Goal: Task Accomplishment & Management: Use online tool/utility

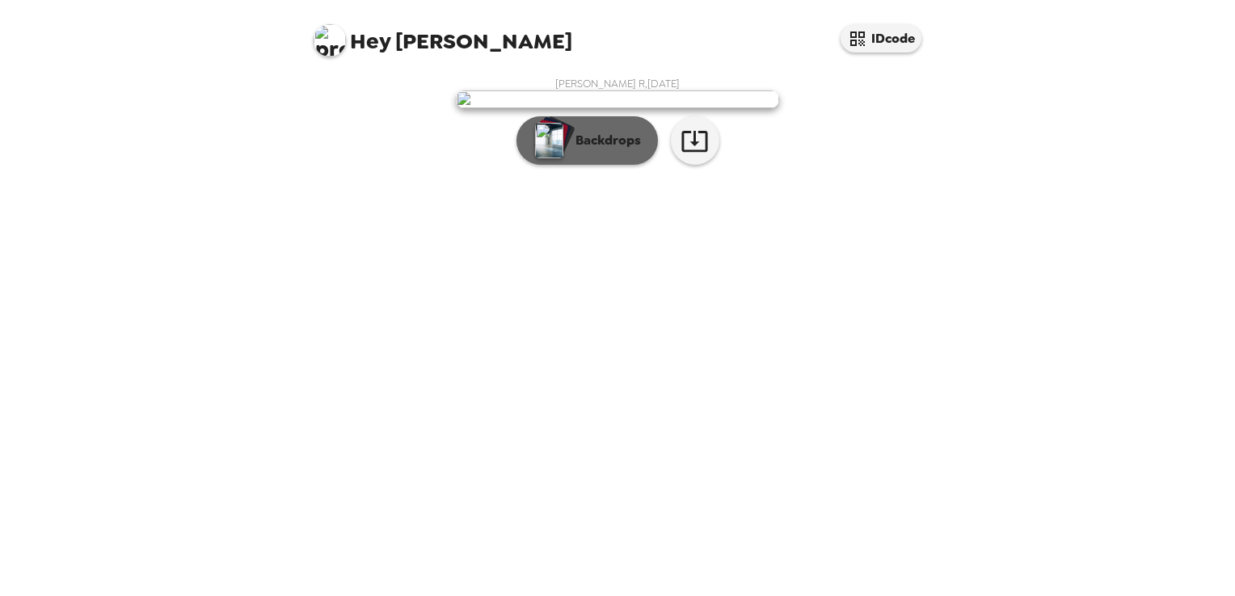
click at [588, 165] on button "Backdrops" at bounding box center [586, 140] width 141 height 48
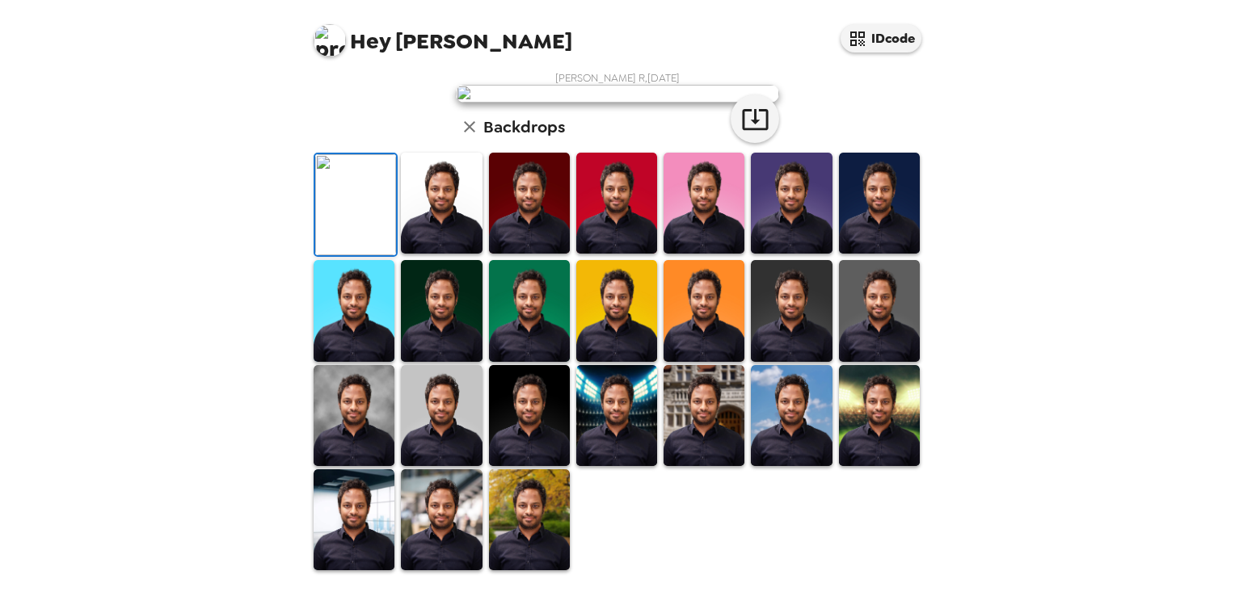
scroll to position [131, 0]
click at [776, 254] on img at bounding box center [791, 203] width 81 height 101
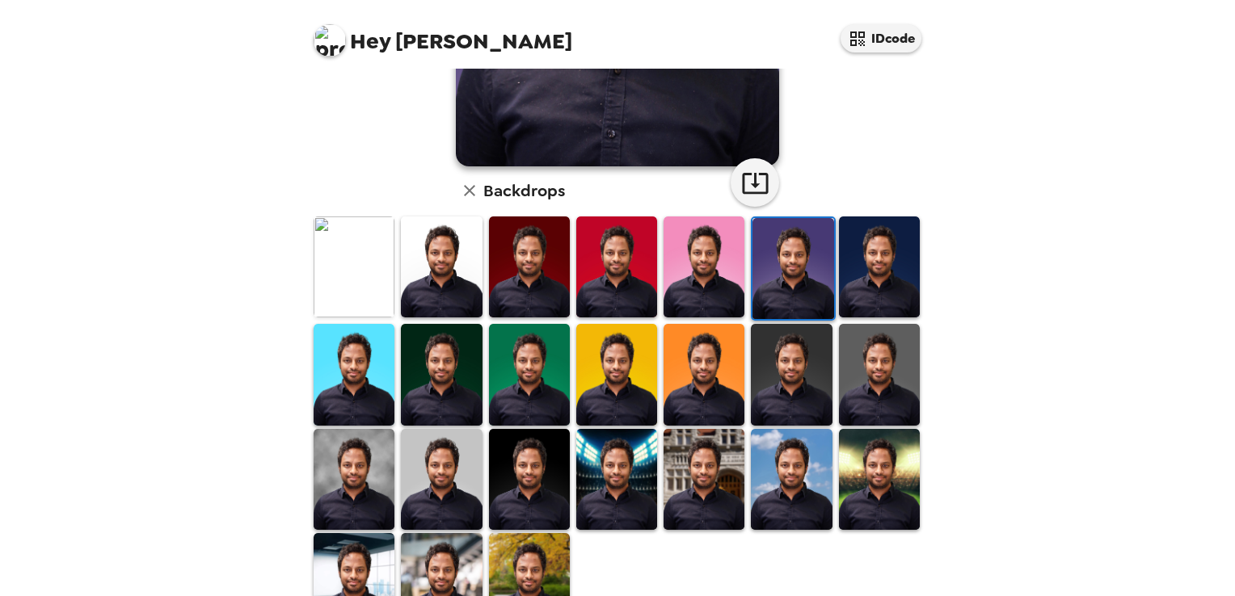
scroll to position [382, 0]
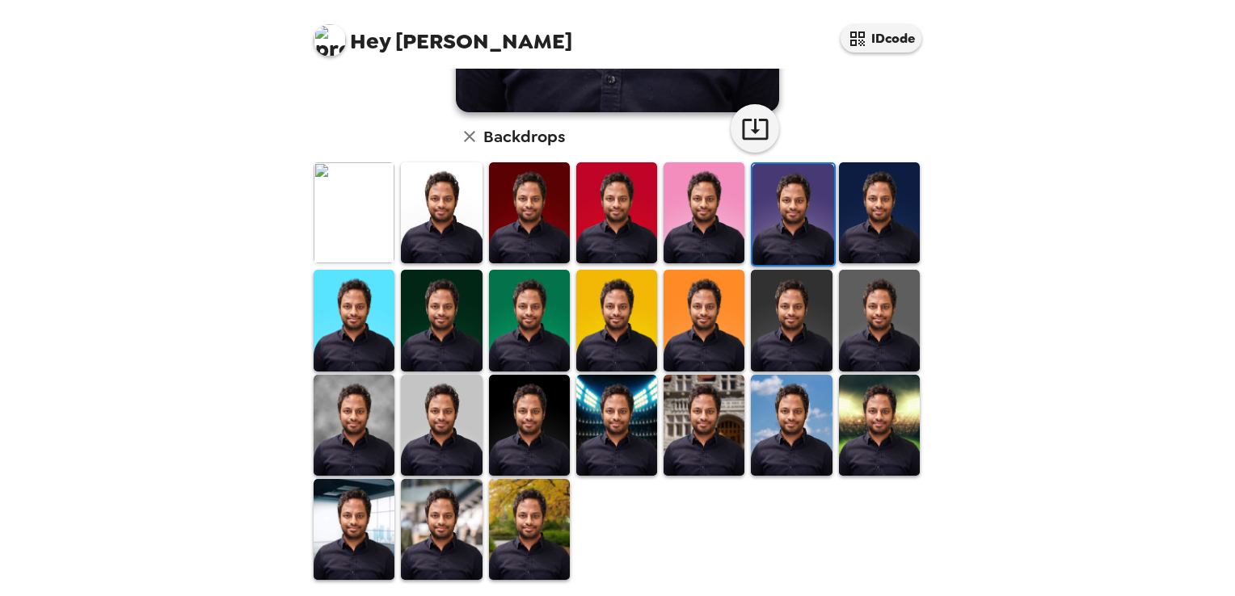
click at [446, 509] on img at bounding box center [441, 529] width 81 height 101
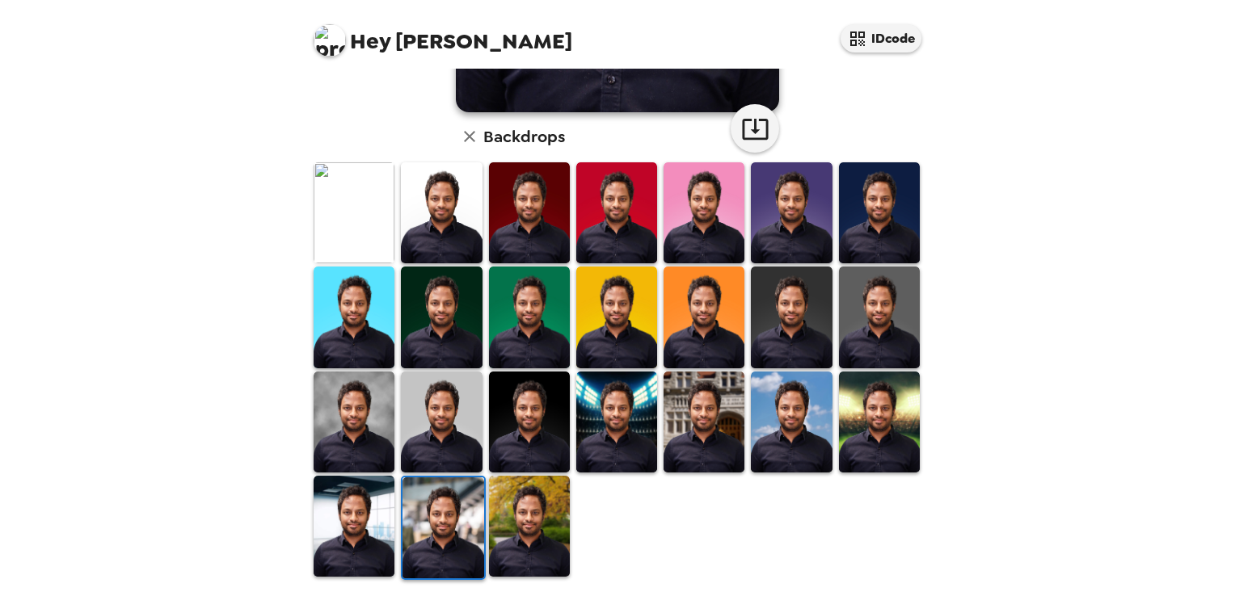
click at [340, 429] on img at bounding box center [354, 422] width 81 height 101
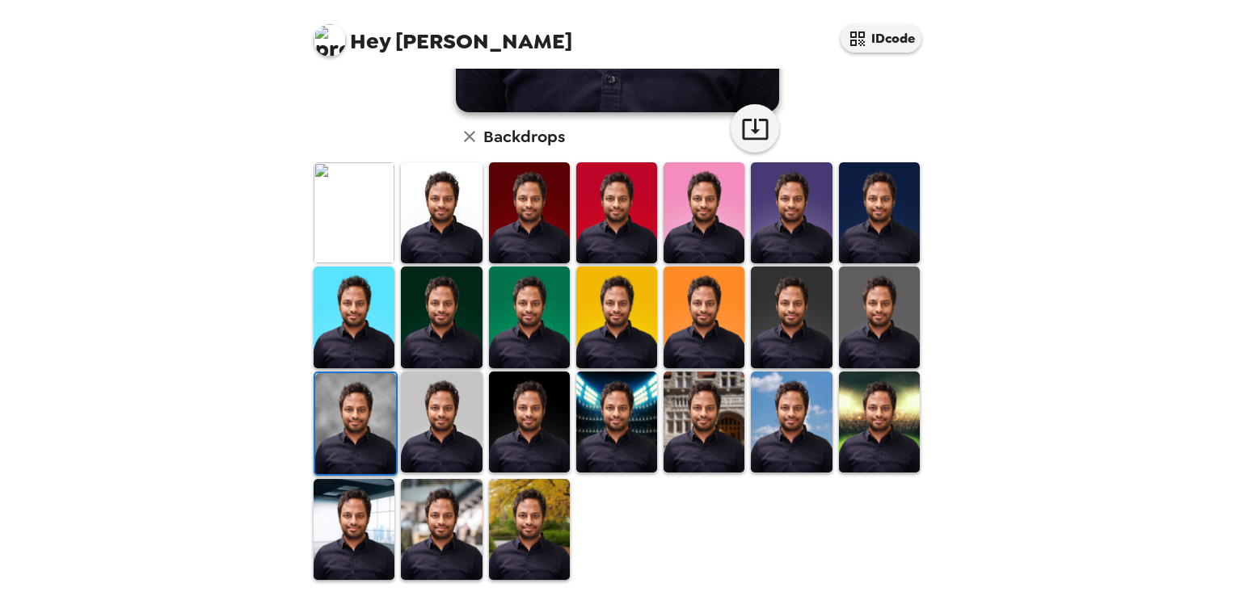
click at [432, 530] on img at bounding box center [441, 529] width 81 height 101
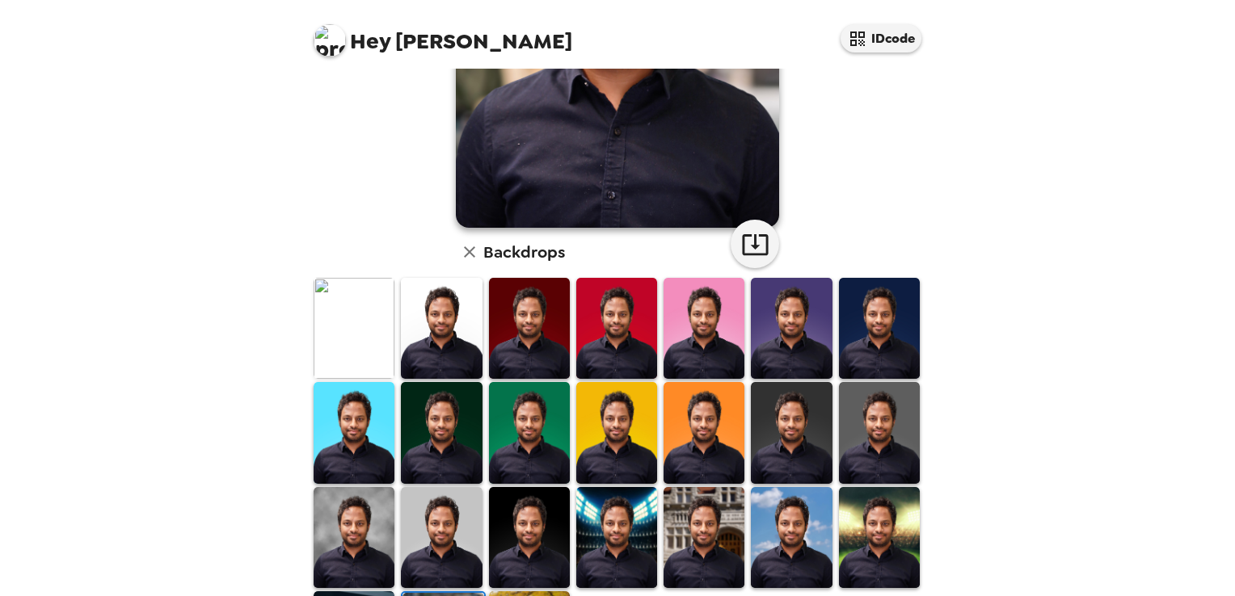
scroll to position [268, 0]
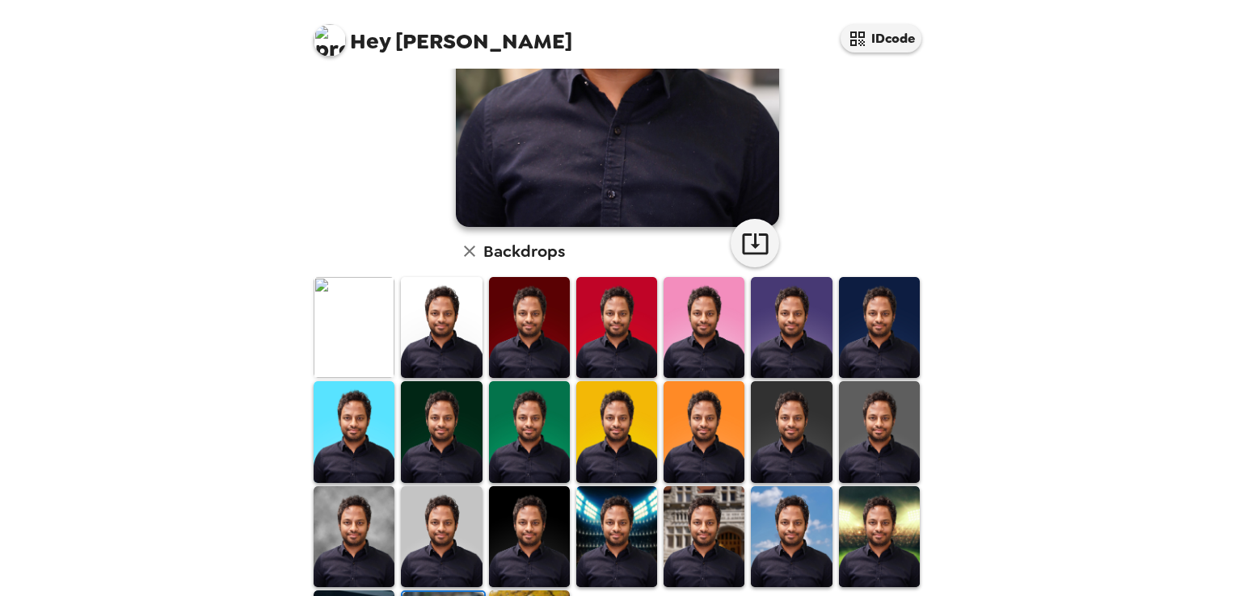
click at [356, 362] on img at bounding box center [354, 327] width 81 height 101
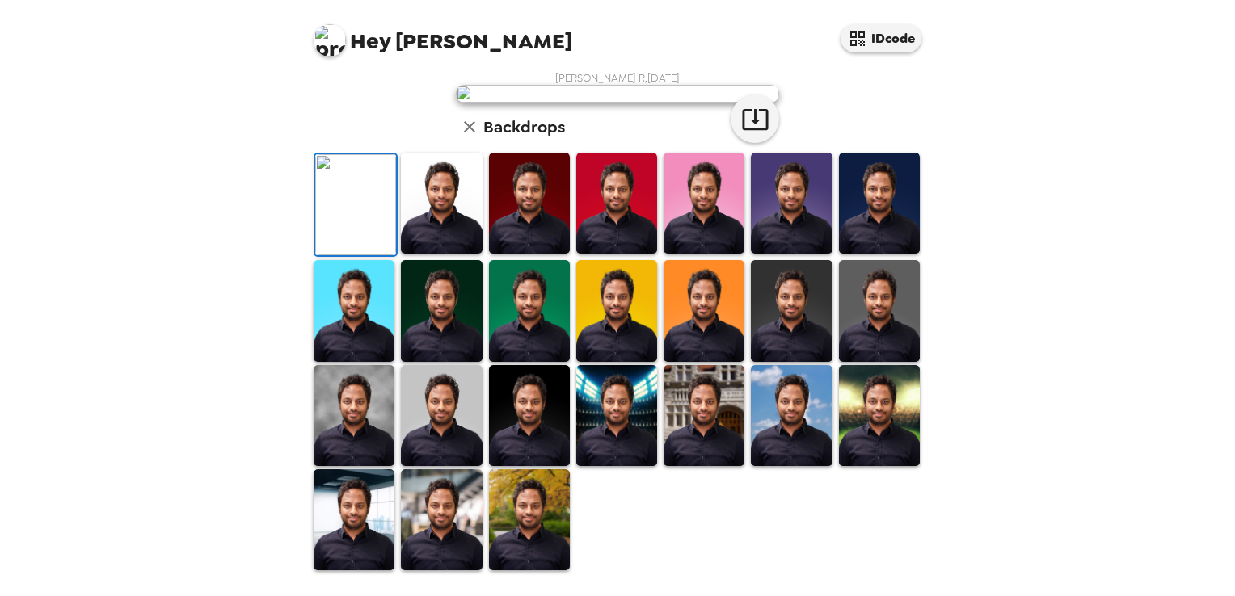
scroll to position [230, 0]
click at [448, 361] on img at bounding box center [441, 310] width 81 height 101
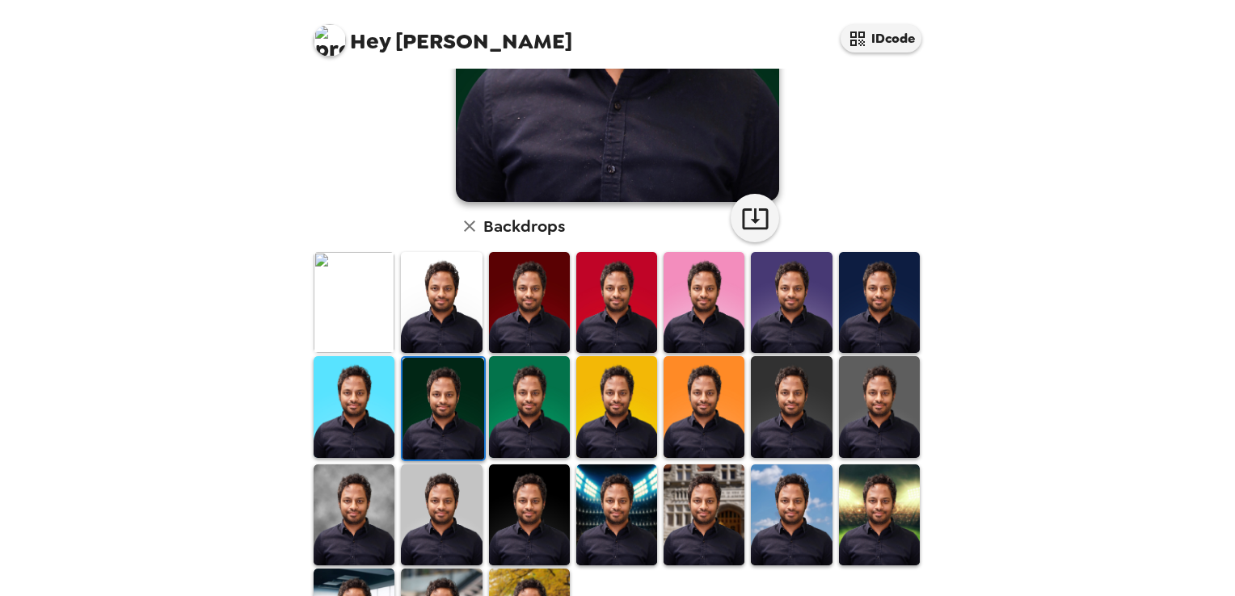
scroll to position [336, 0]
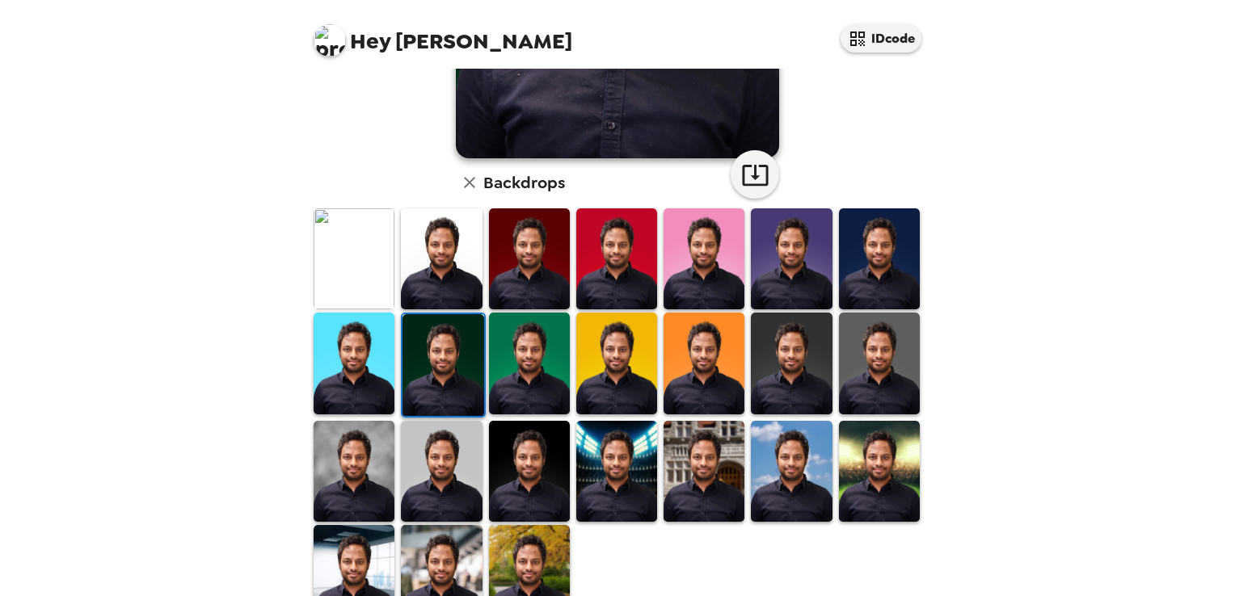
click at [419, 441] on img at bounding box center [441, 471] width 81 height 101
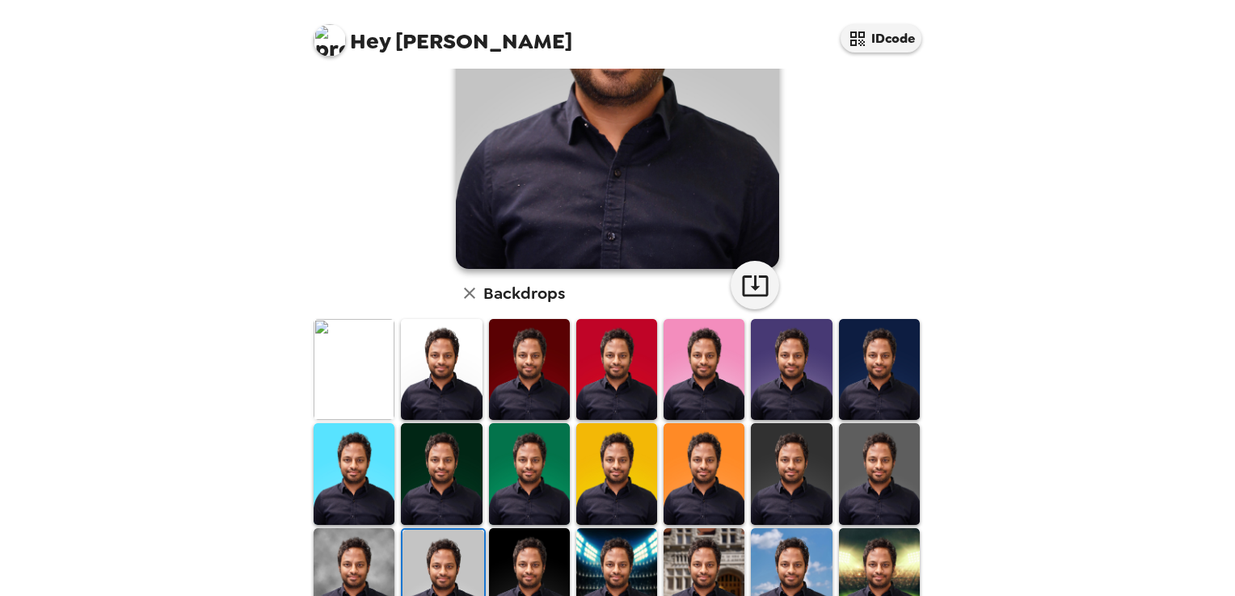
scroll to position [231, 0]
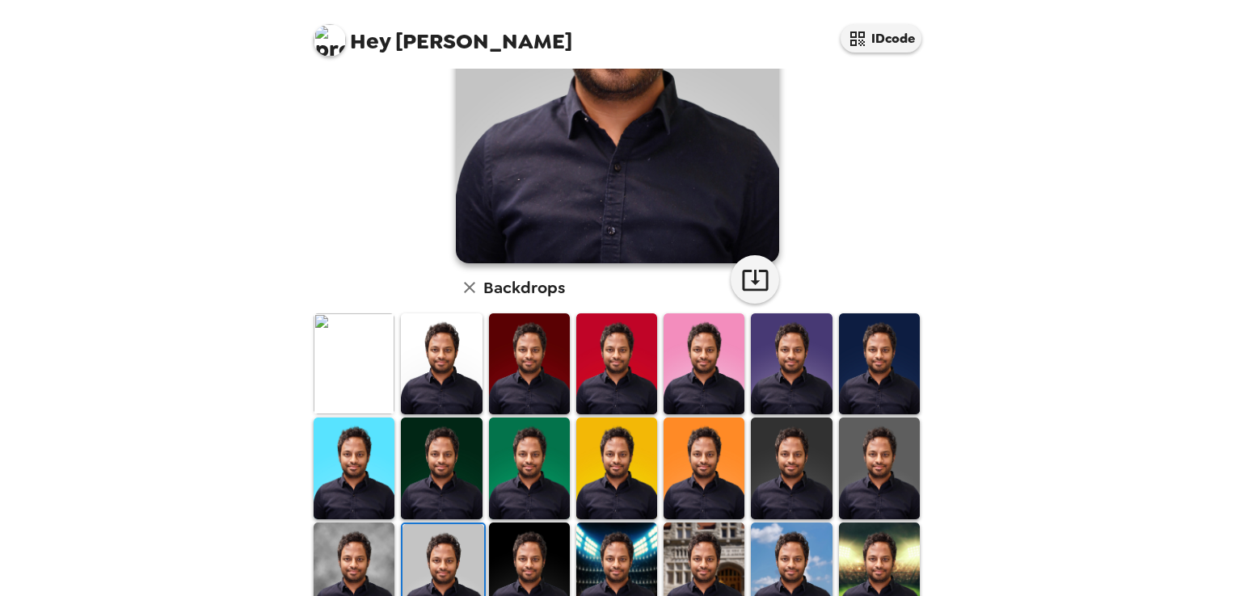
click at [882, 470] on img at bounding box center [879, 468] width 81 height 101
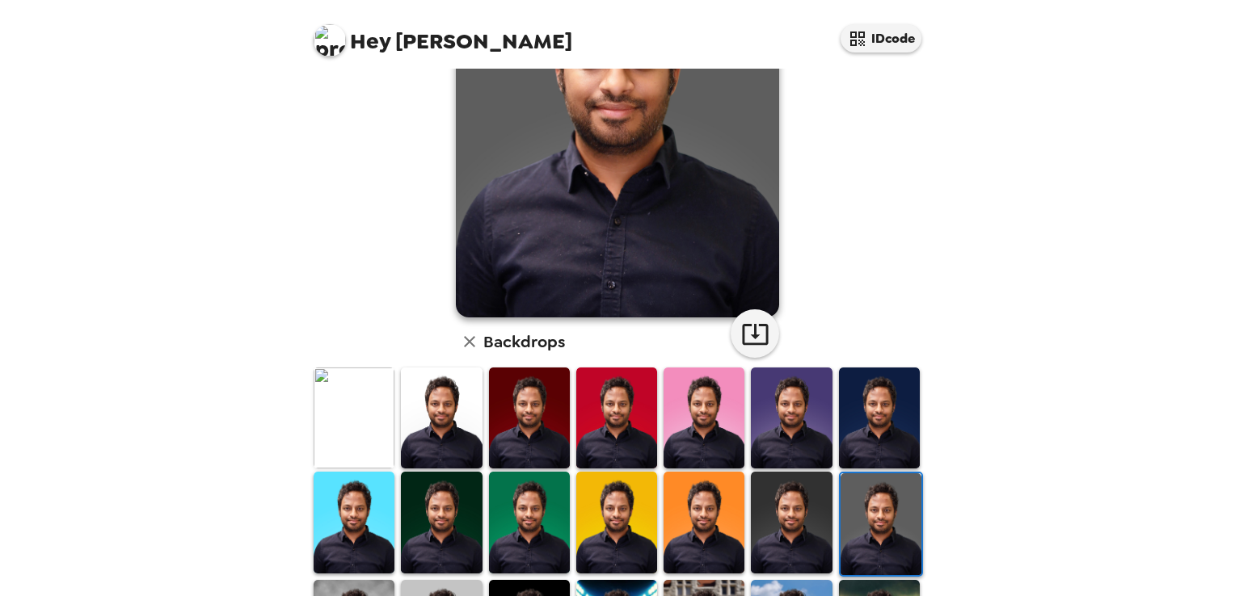
scroll to position [178, 0]
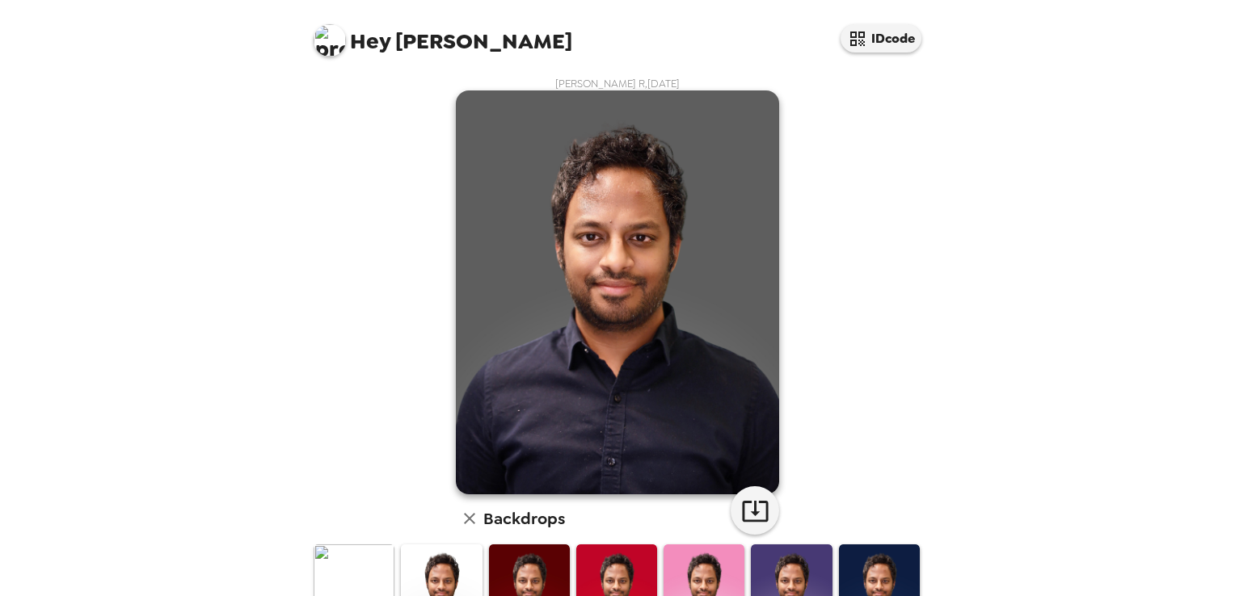
scroll to position [223, 0]
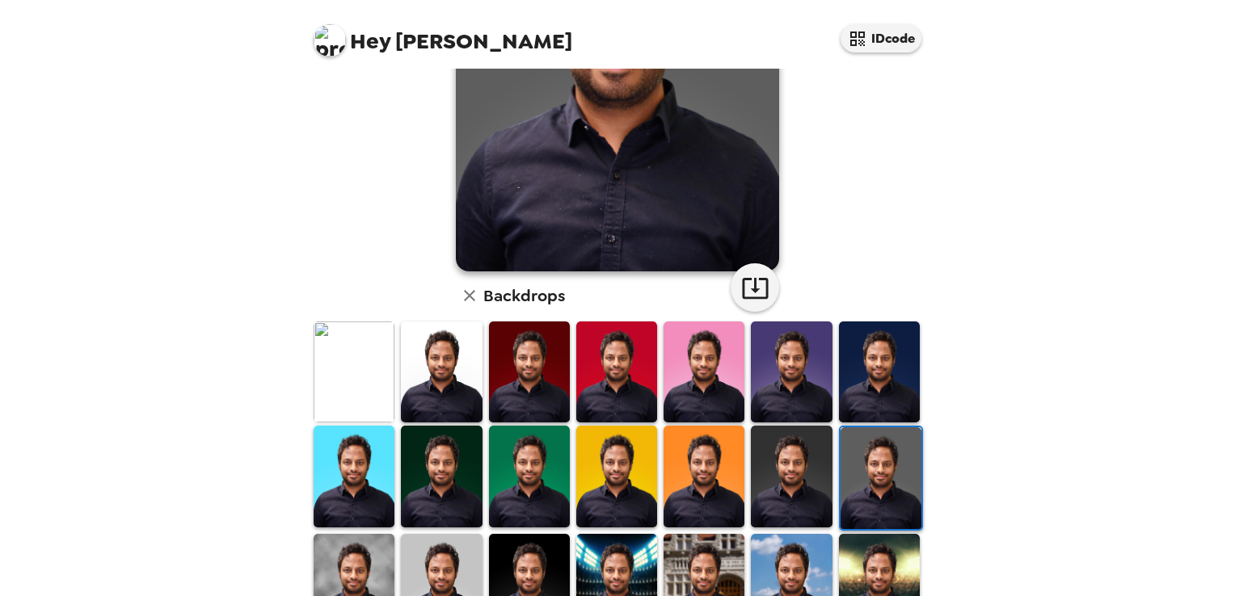
click at [796, 411] on img at bounding box center [791, 372] width 81 height 101
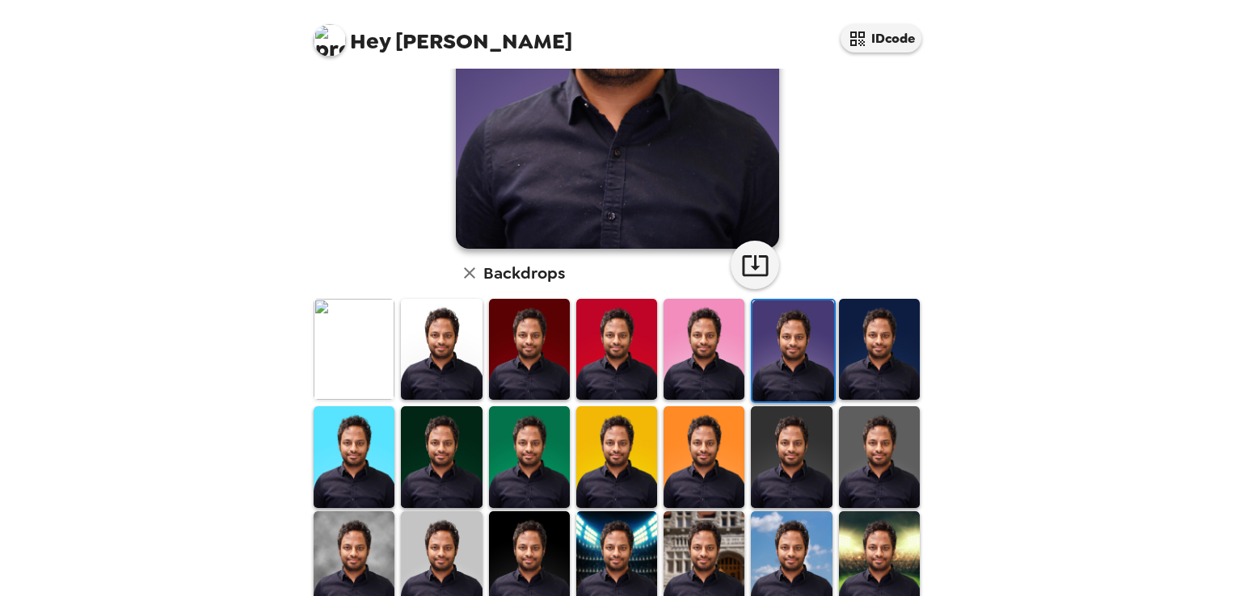
scroll to position [382, 0]
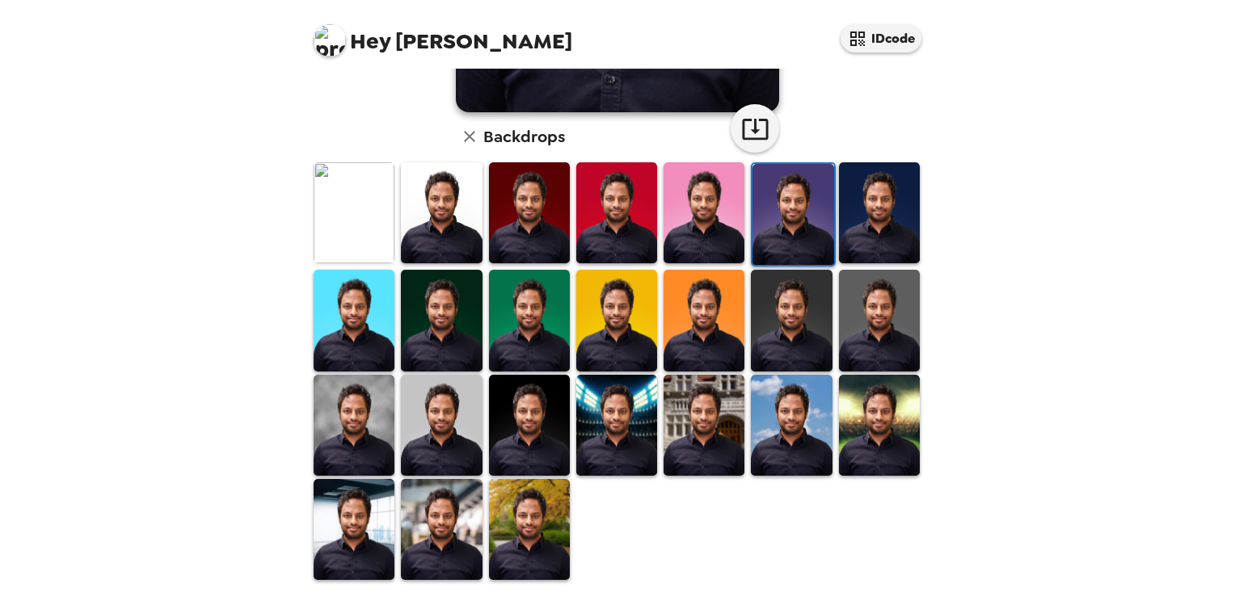
click at [342, 555] on img at bounding box center [354, 529] width 81 height 101
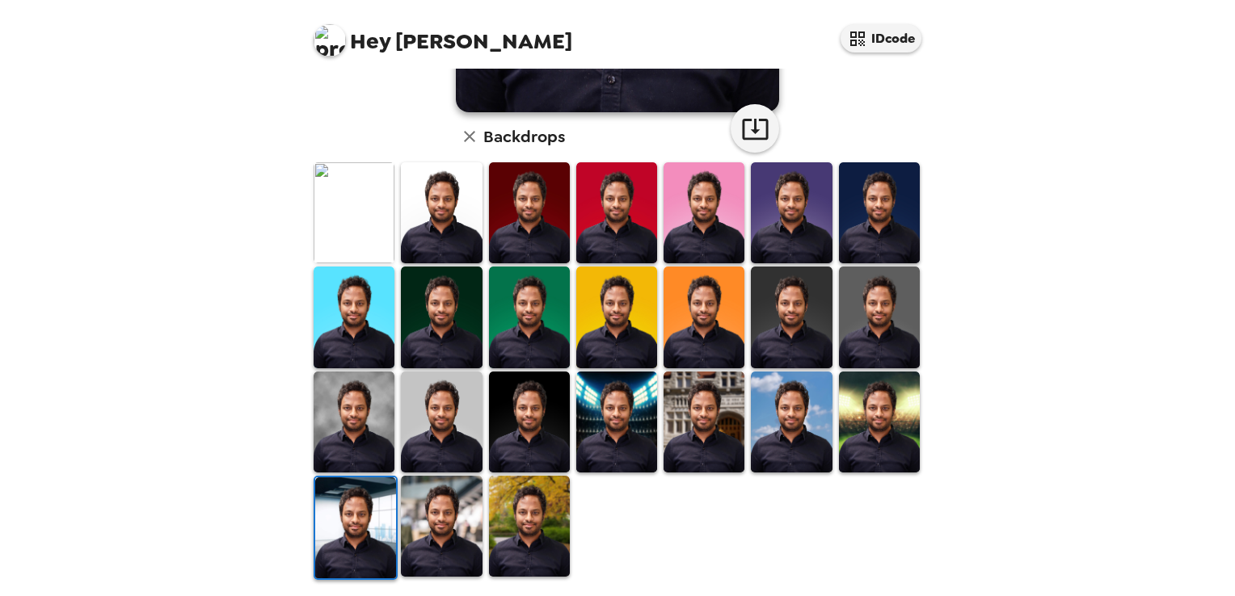
click at [407, 192] on img at bounding box center [441, 212] width 81 height 101
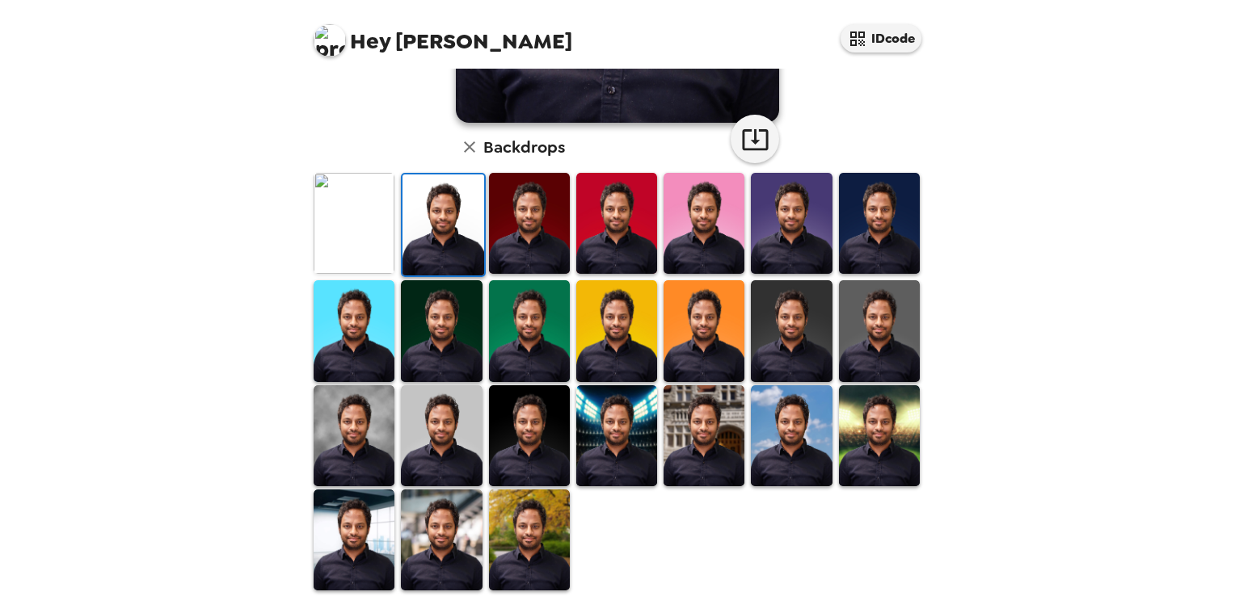
scroll to position [372, 0]
click at [449, 498] on img at bounding box center [441, 540] width 81 height 101
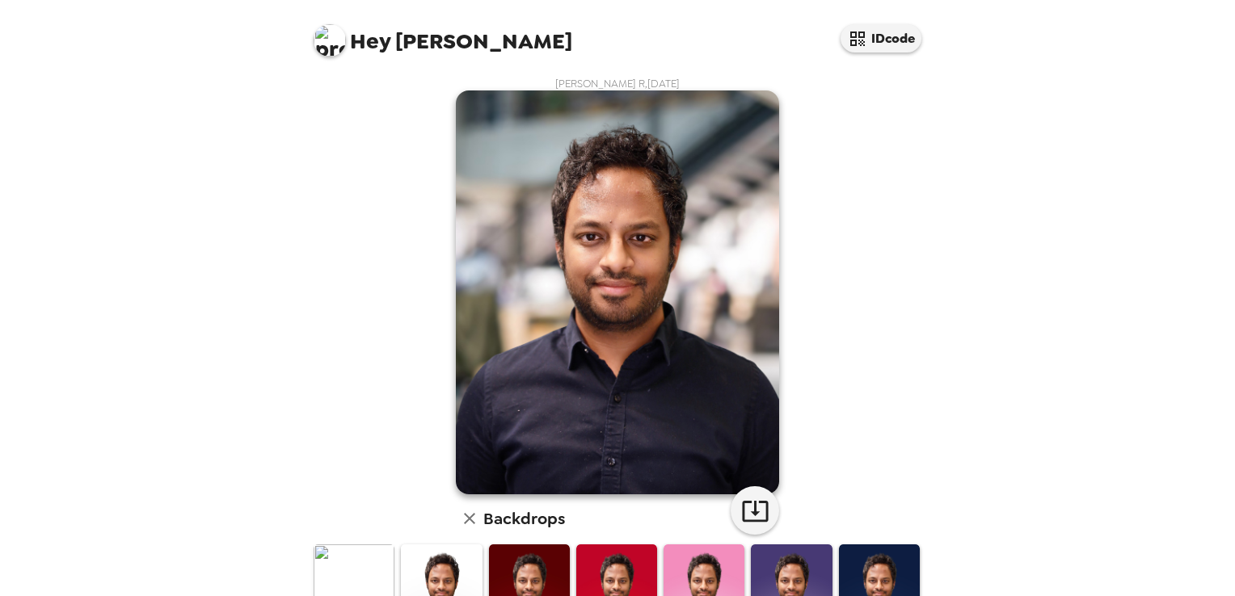
scroll to position [0, 0]
click at [758, 525] on icon "button" at bounding box center [755, 511] width 28 height 28
click at [342, 579] on img at bounding box center [354, 595] width 81 height 101
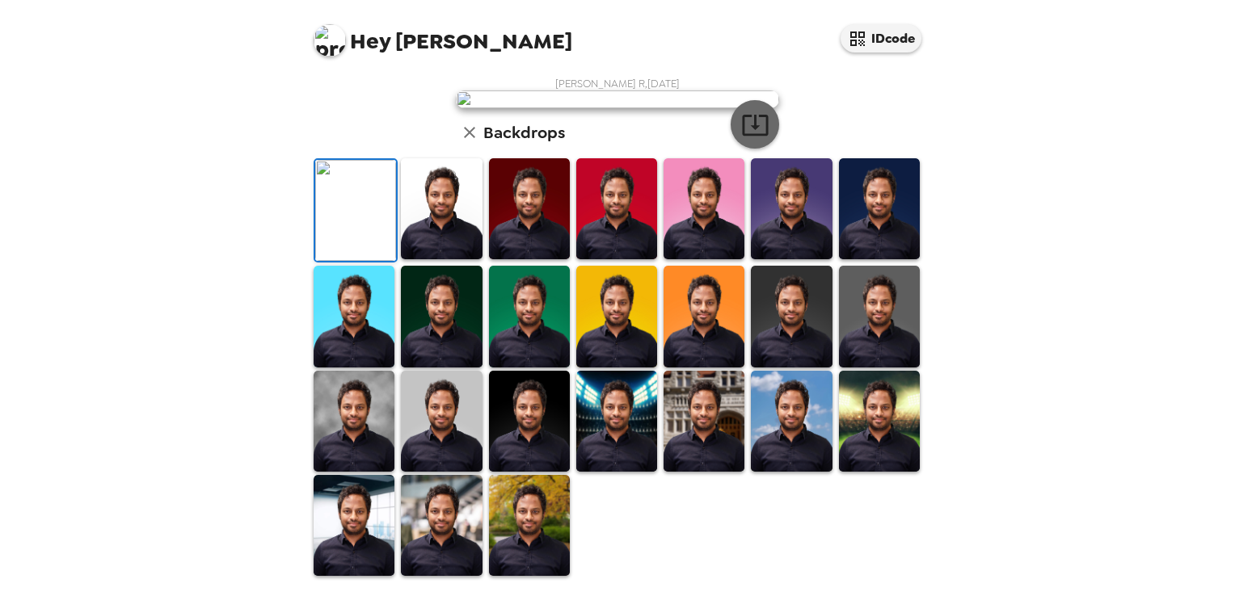
click at [748, 139] on icon "button" at bounding box center [755, 125] width 28 height 28
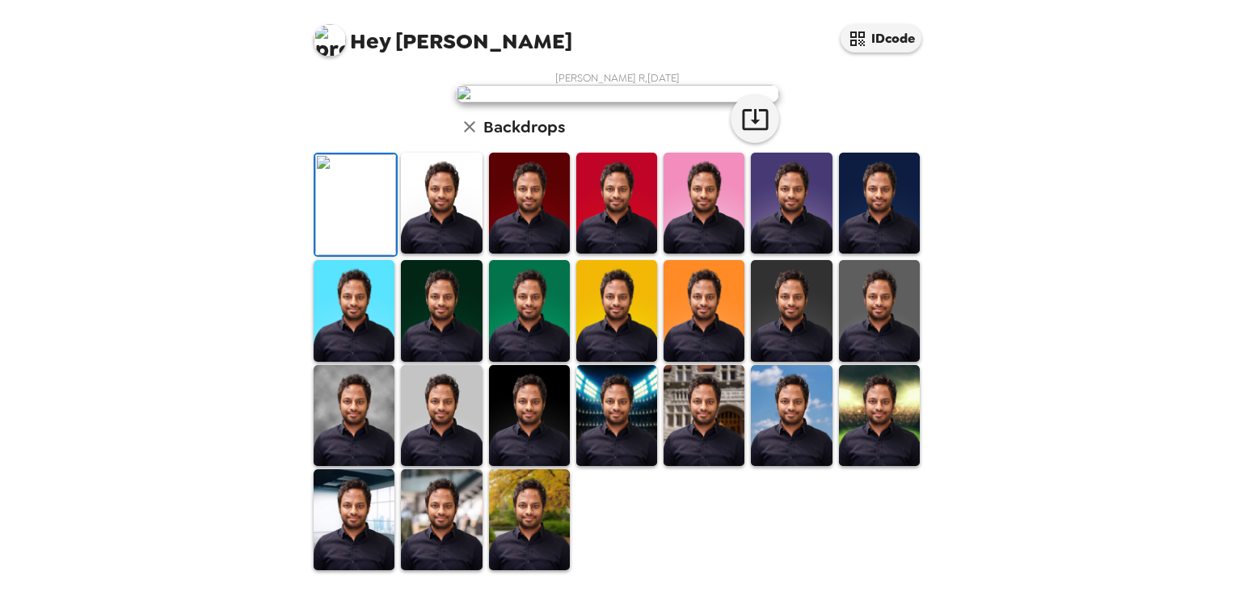
scroll to position [369, 0]
click at [638, 427] on img at bounding box center [616, 415] width 81 height 101
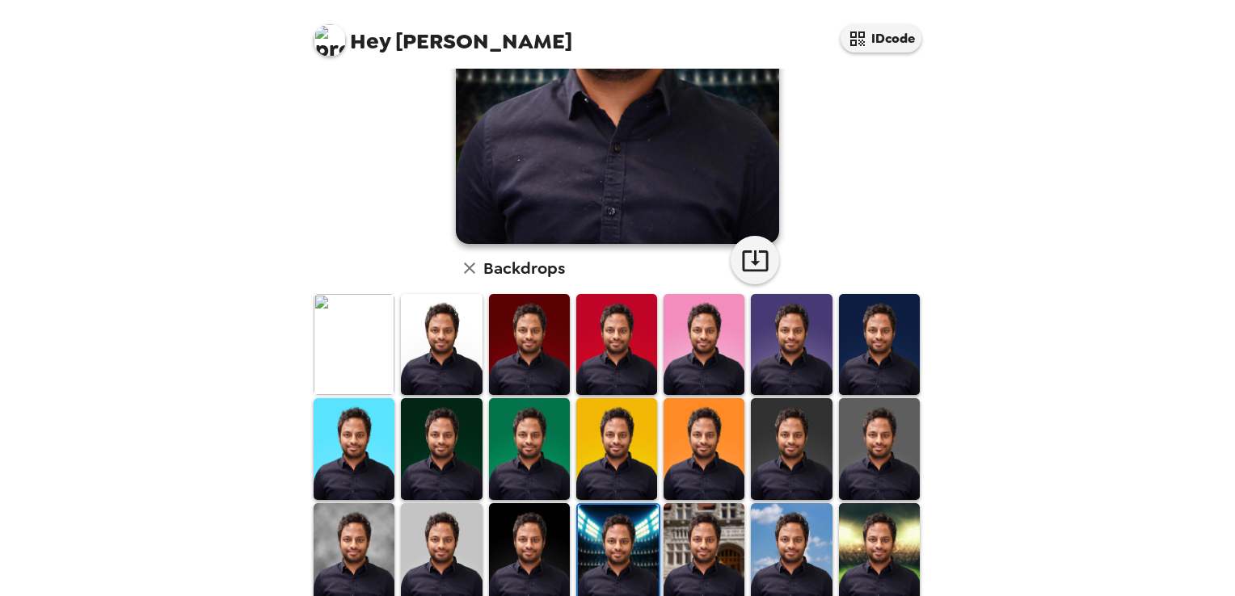
scroll to position [252, 0]
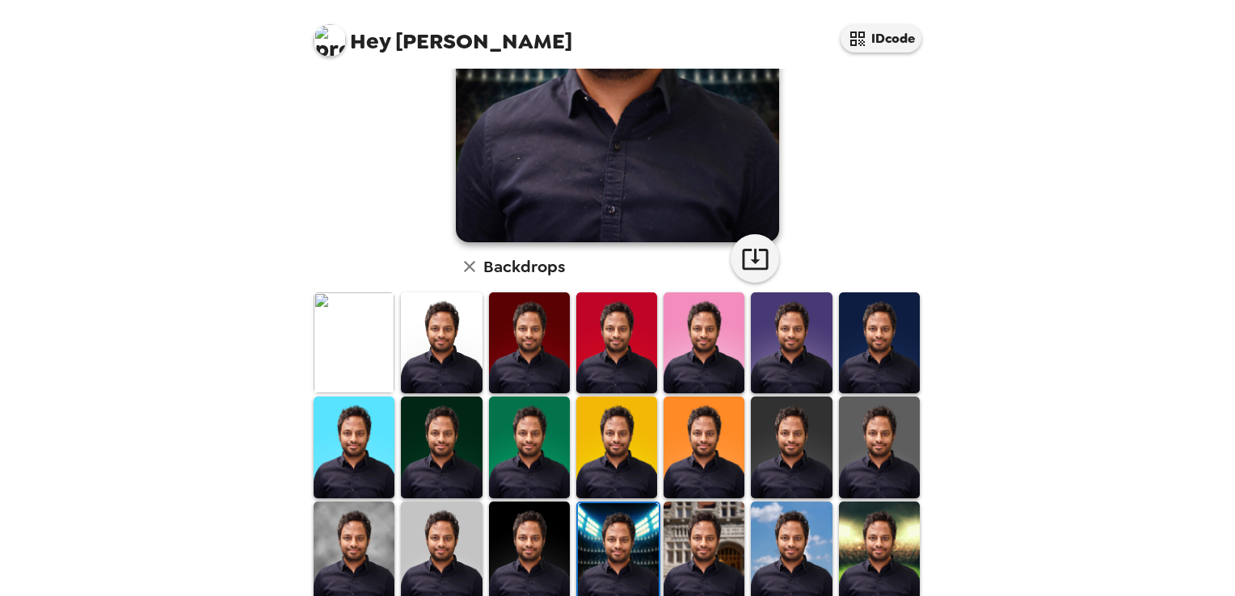
click at [691, 545] on img at bounding box center [703, 552] width 81 height 101
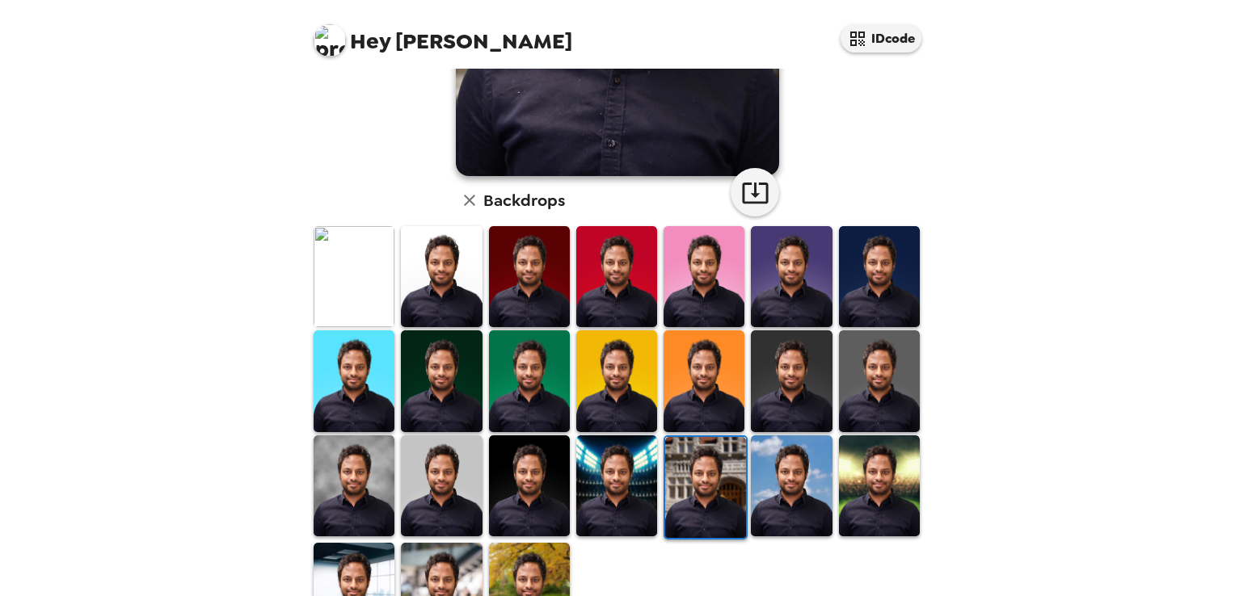
scroll to position [320, 0]
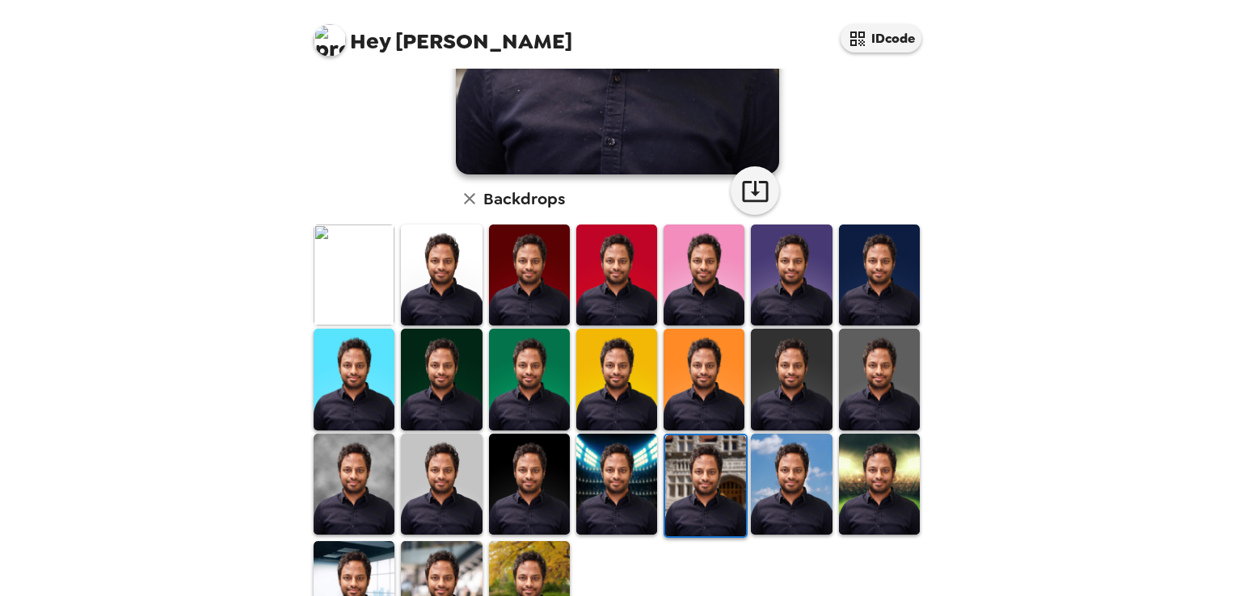
click at [442, 503] on img at bounding box center [441, 484] width 81 height 101
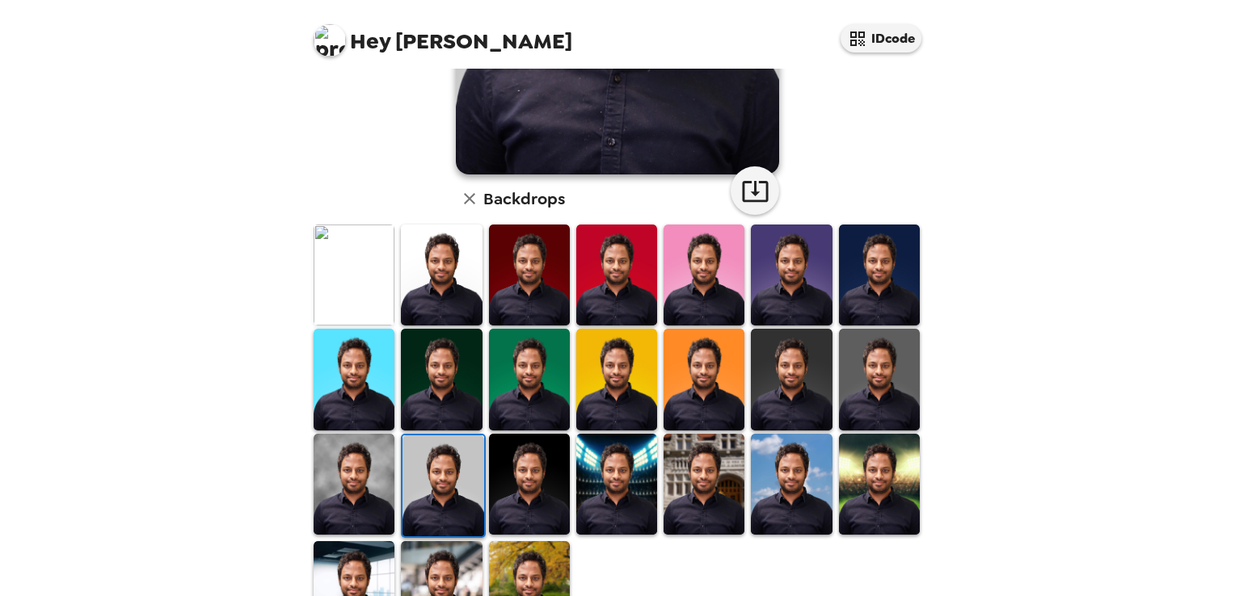
click at [637, 362] on img at bounding box center [616, 379] width 81 height 101
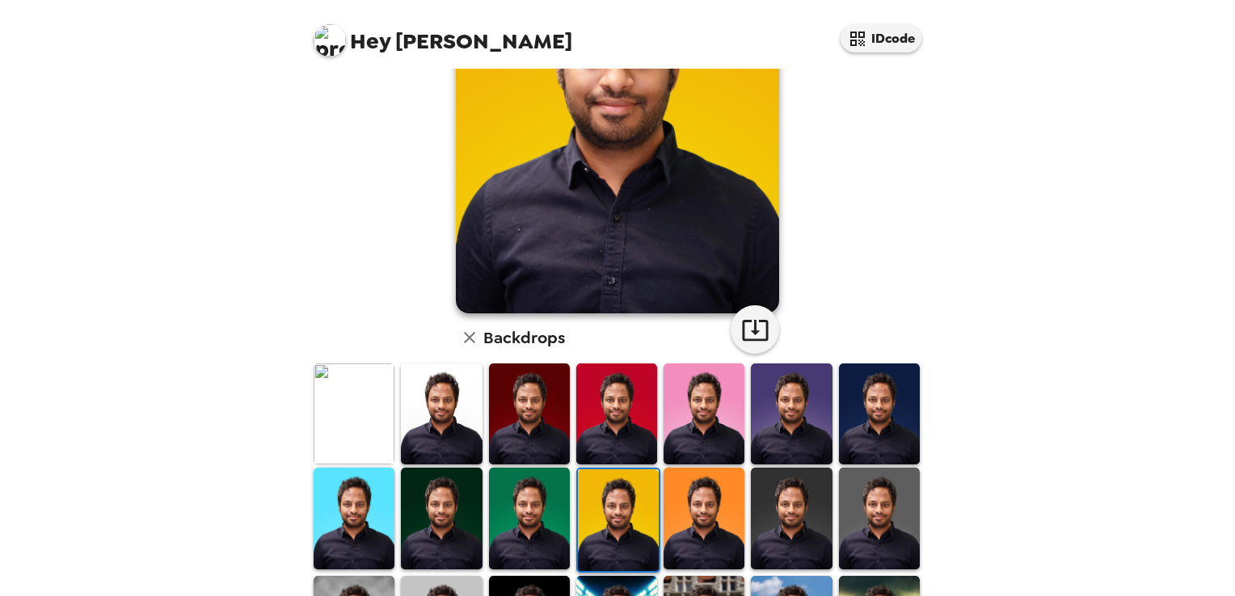
scroll to position [183, 0]
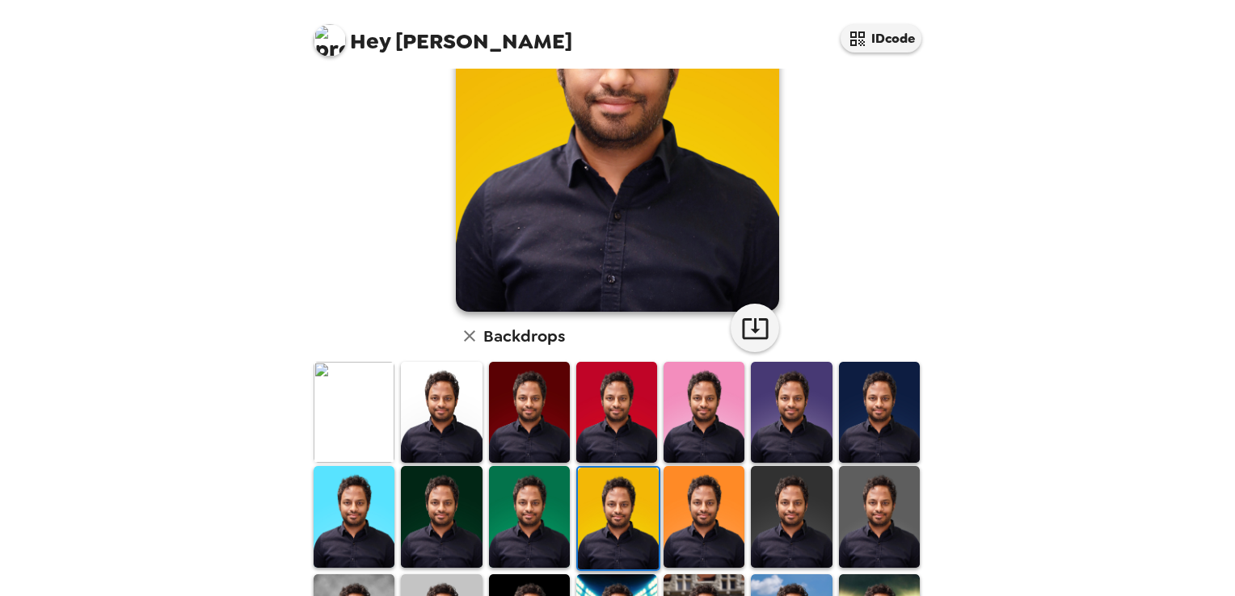
click at [727, 517] on img at bounding box center [703, 516] width 81 height 101
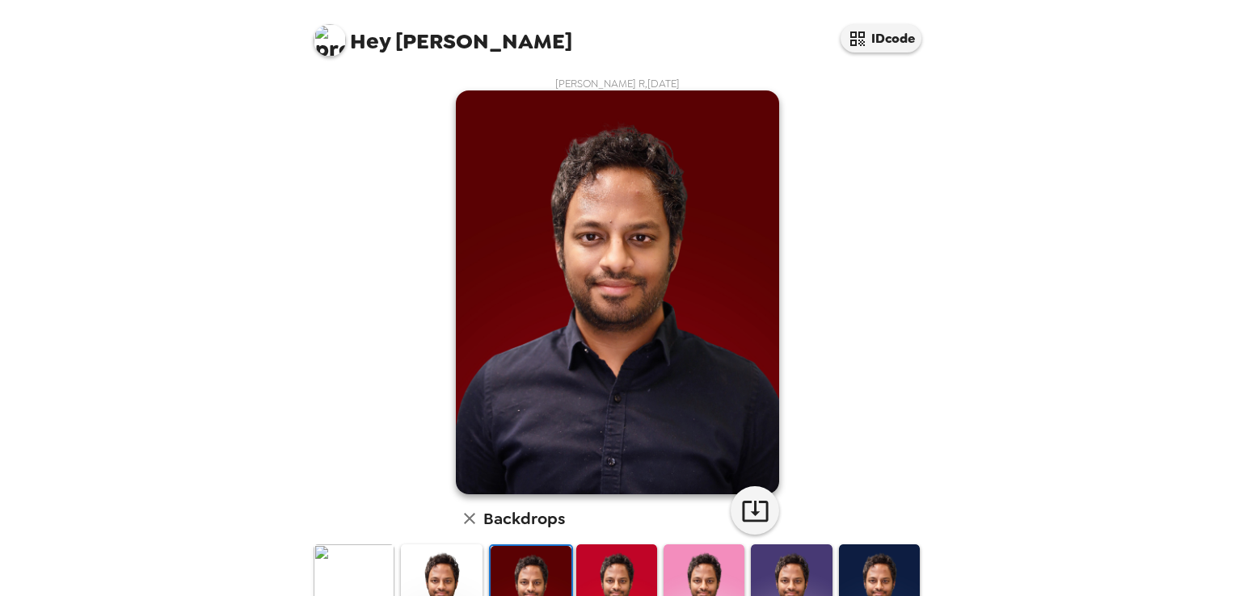
scroll to position [60, 0]
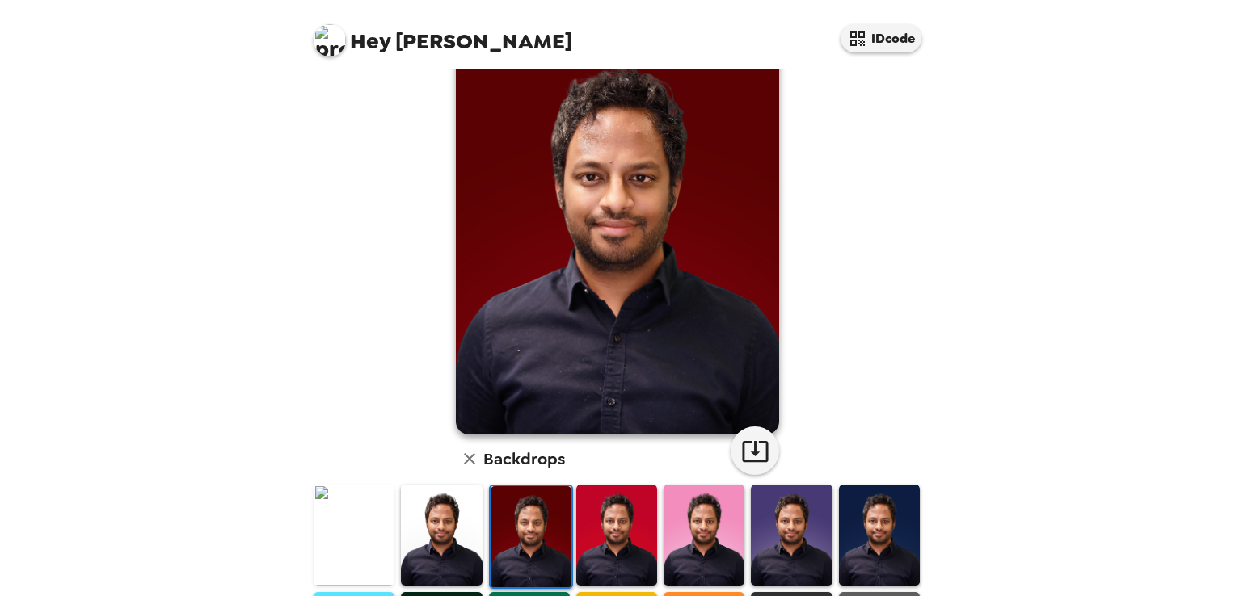
click at [438, 567] on img at bounding box center [441, 535] width 81 height 101
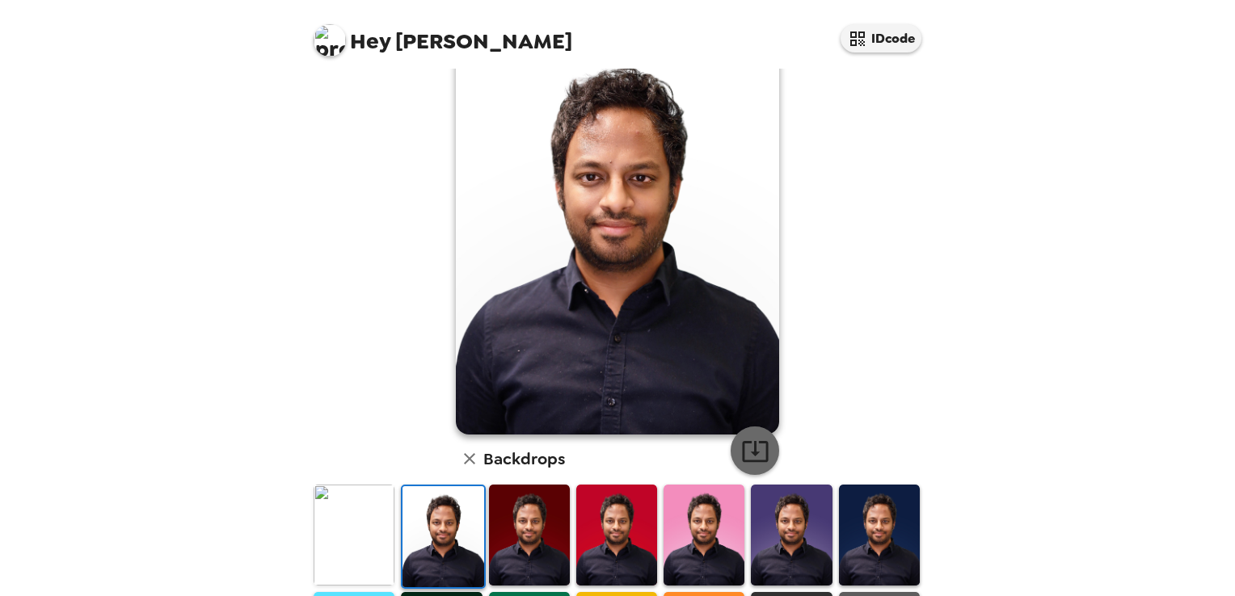
click at [753, 455] on icon "button" at bounding box center [755, 451] width 28 height 28
click at [839, 565] on img at bounding box center [879, 535] width 81 height 101
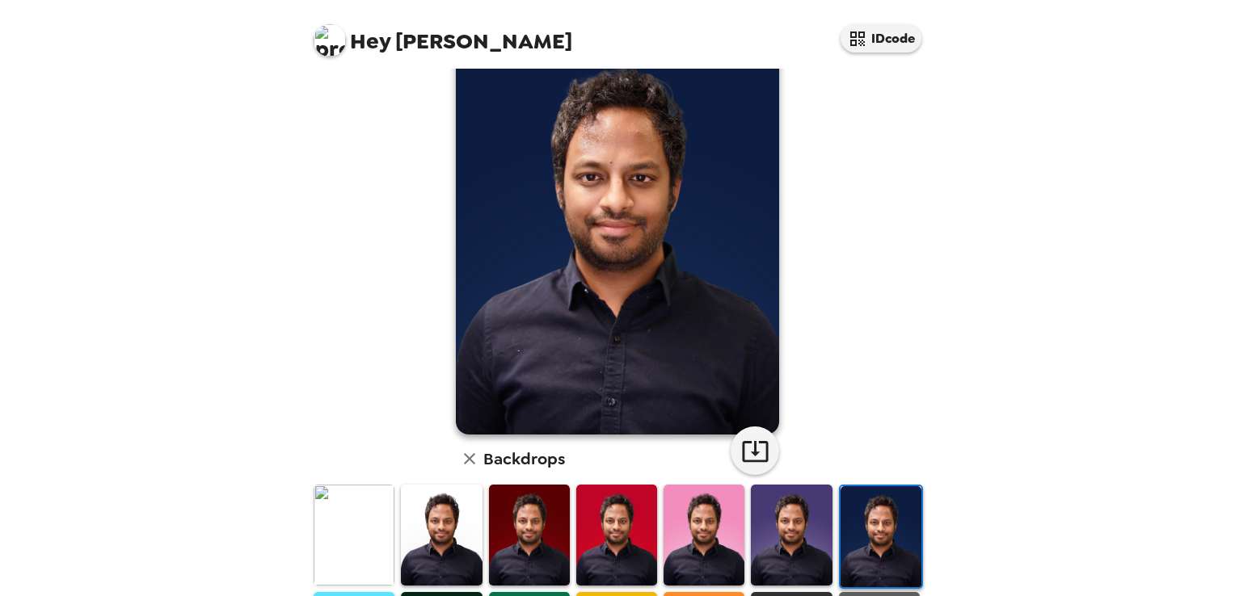
click at [800, 562] on img at bounding box center [791, 535] width 81 height 101
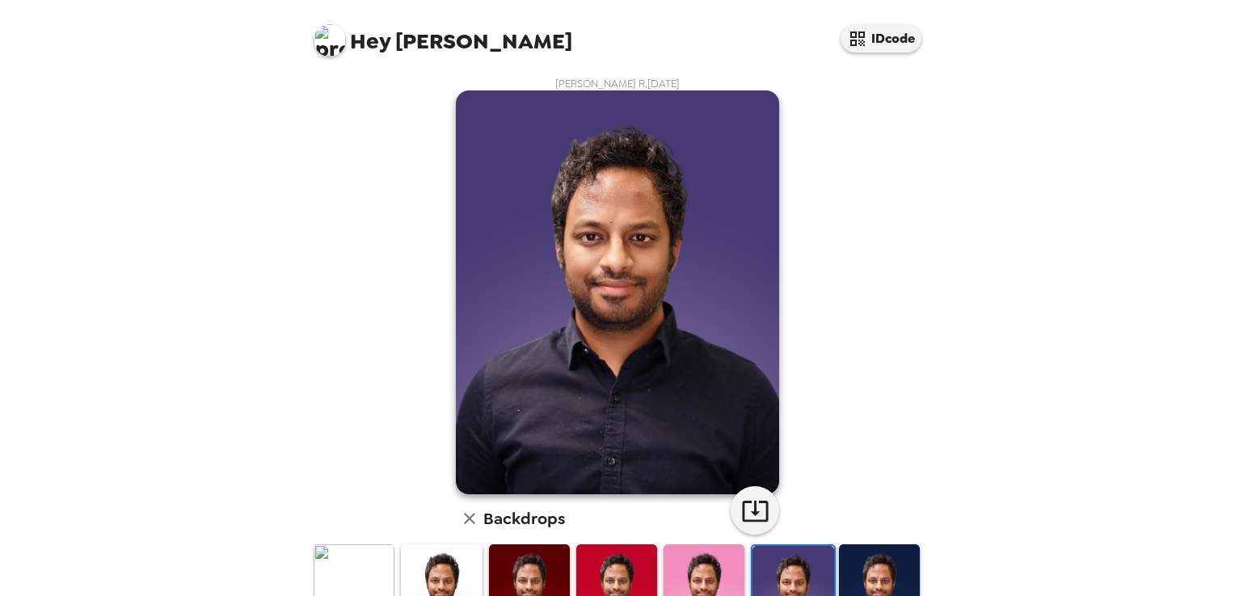
scroll to position [0, 0]
click at [760, 516] on icon "button" at bounding box center [755, 511] width 26 height 21
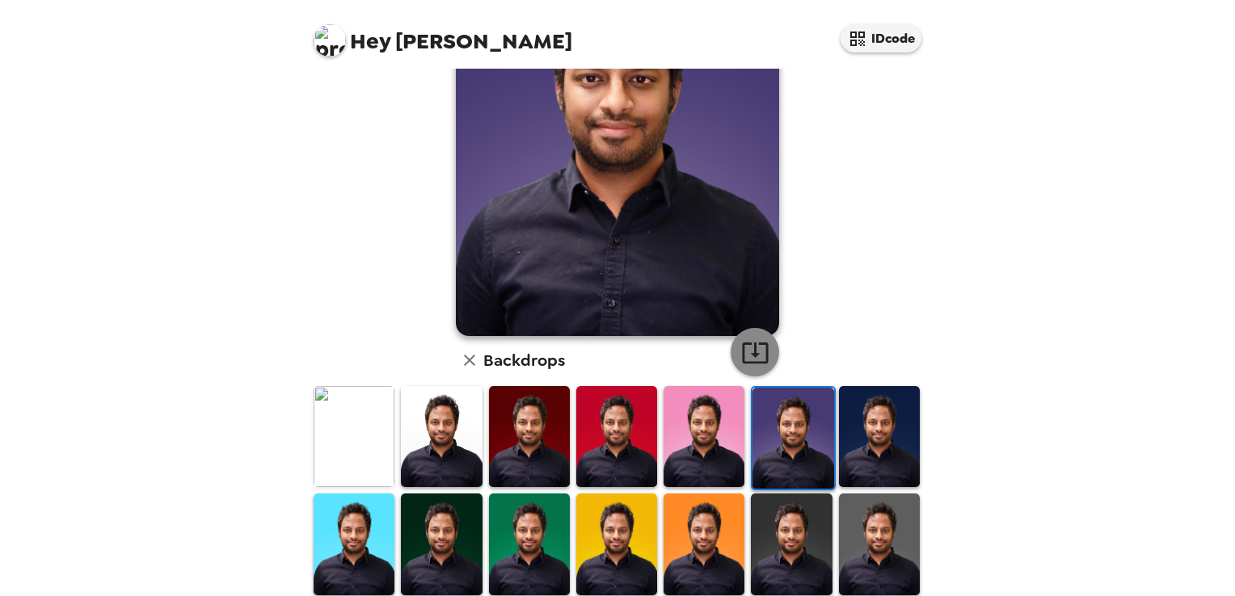
scroll to position [225, 0]
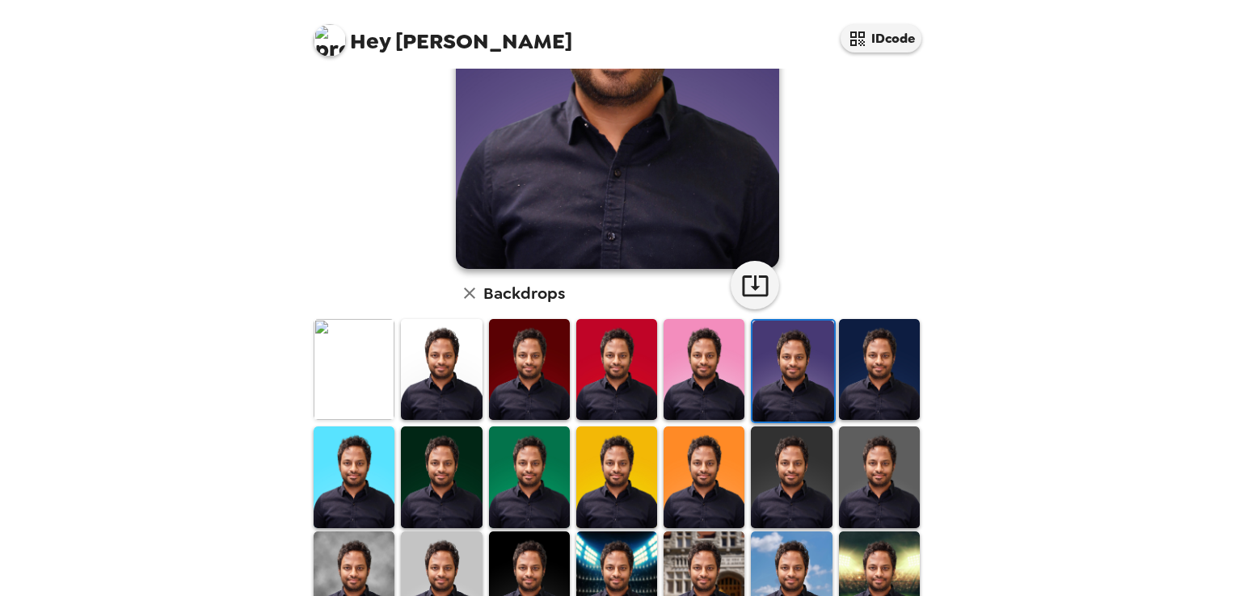
click at [879, 465] on img at bounding box center [879, 477] width 81 height 101
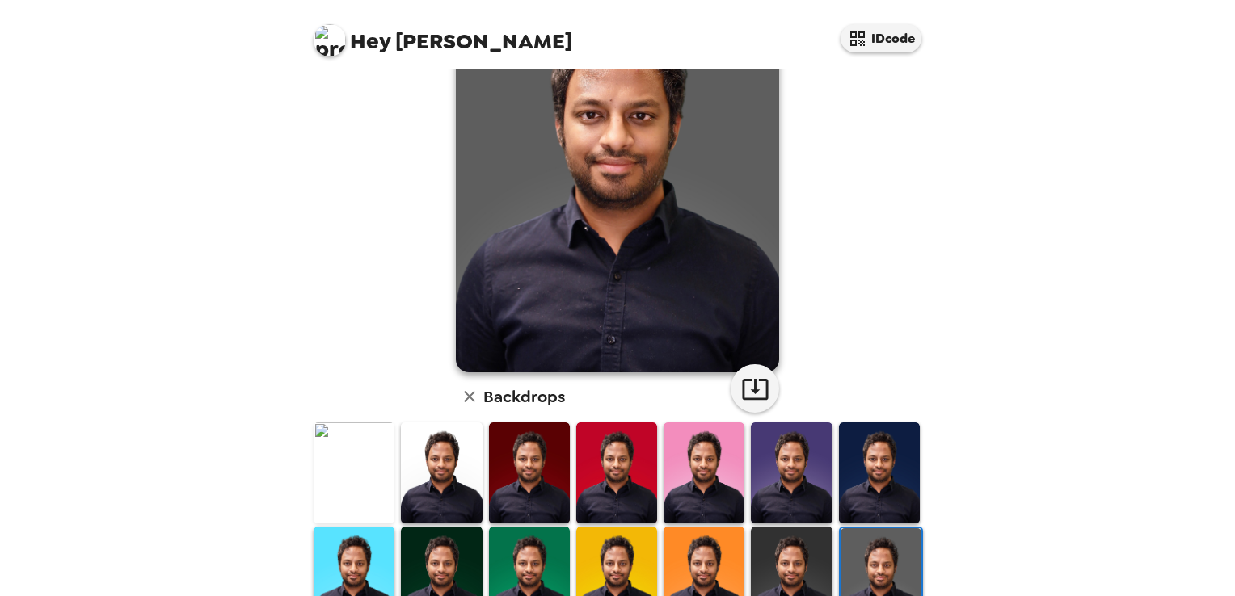
scroll to position [123, 0]
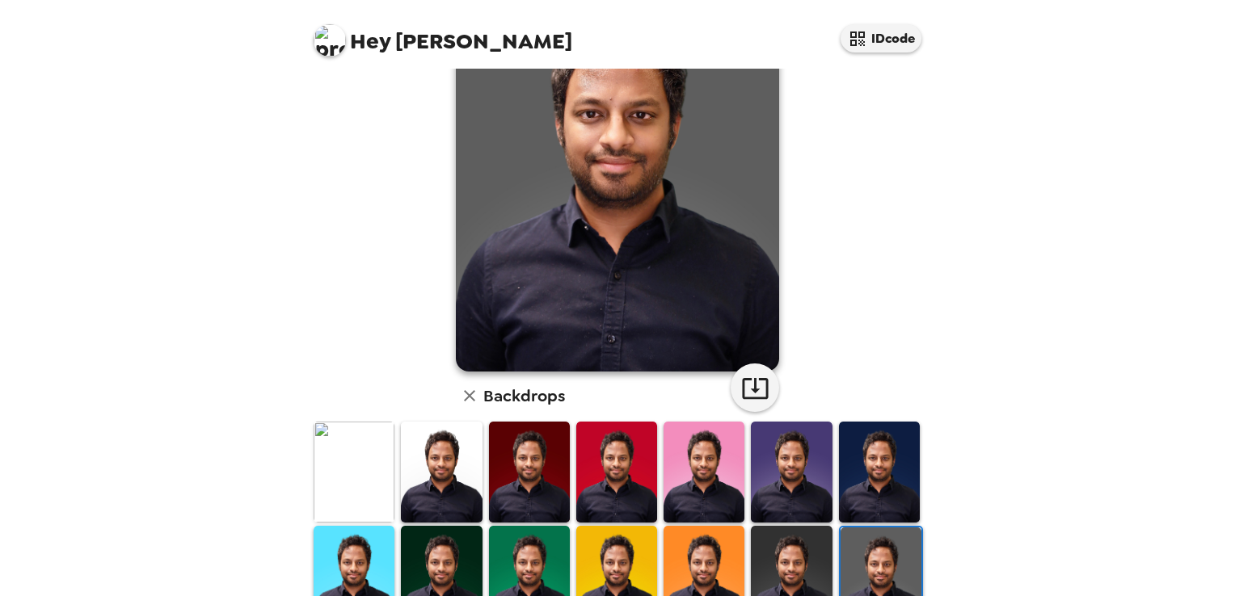
click at [793, 561] on img at bounding box center [791, 576] width 81 height 101
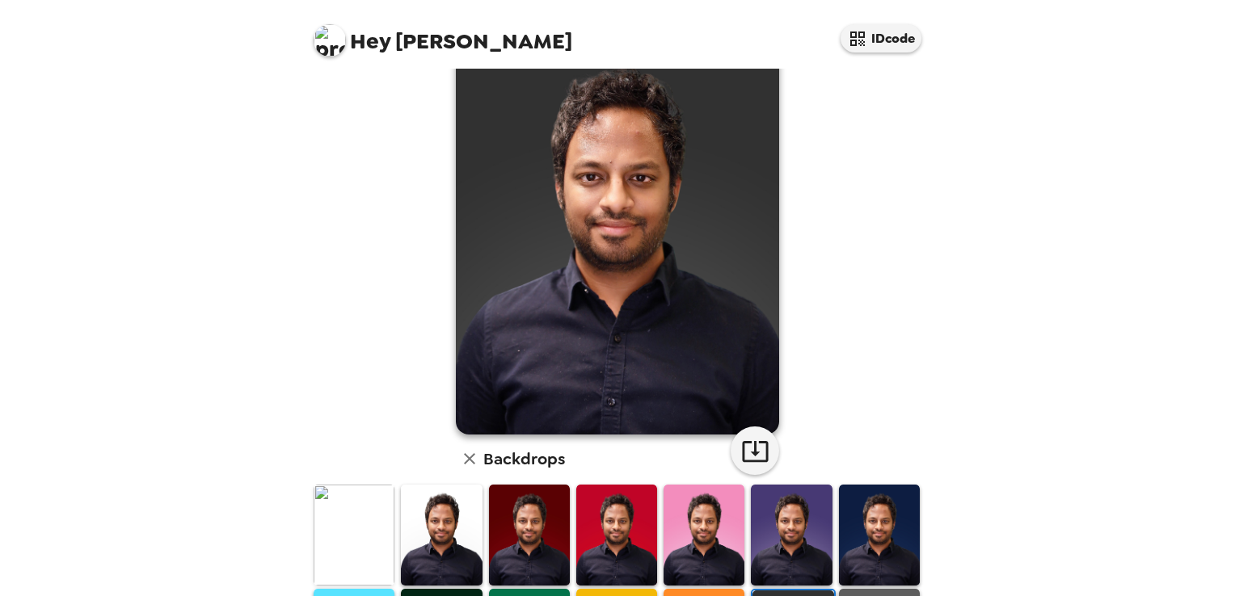
scroll to position [233, 0]
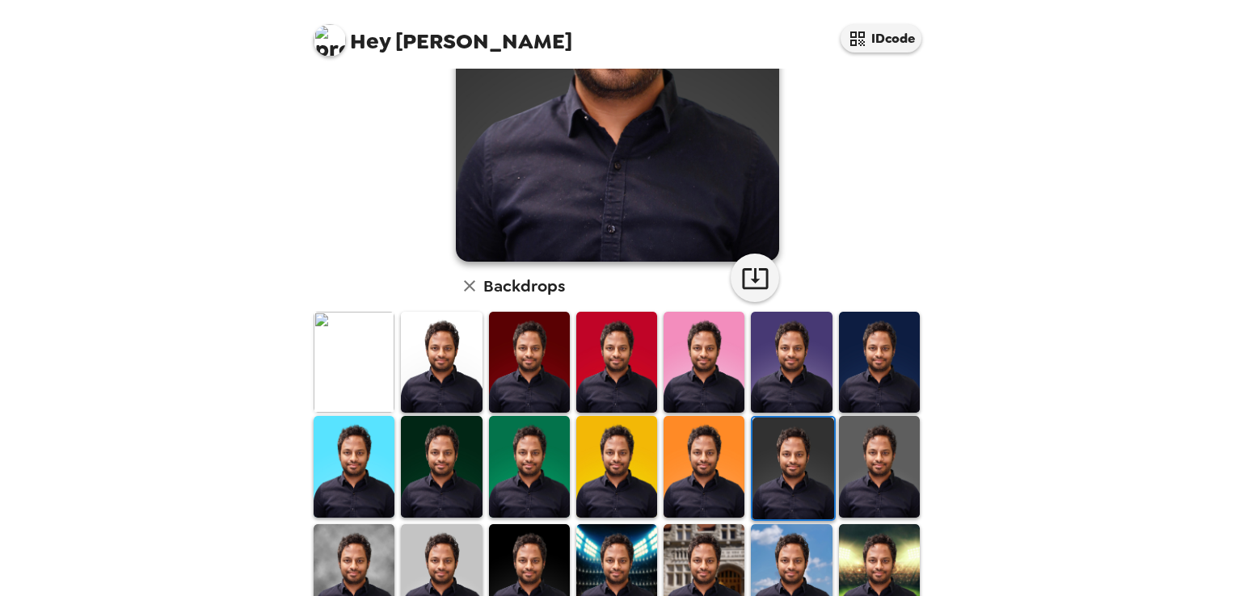
click at [859, 445] on img at bounding box center [879, 466] width 81 height 101
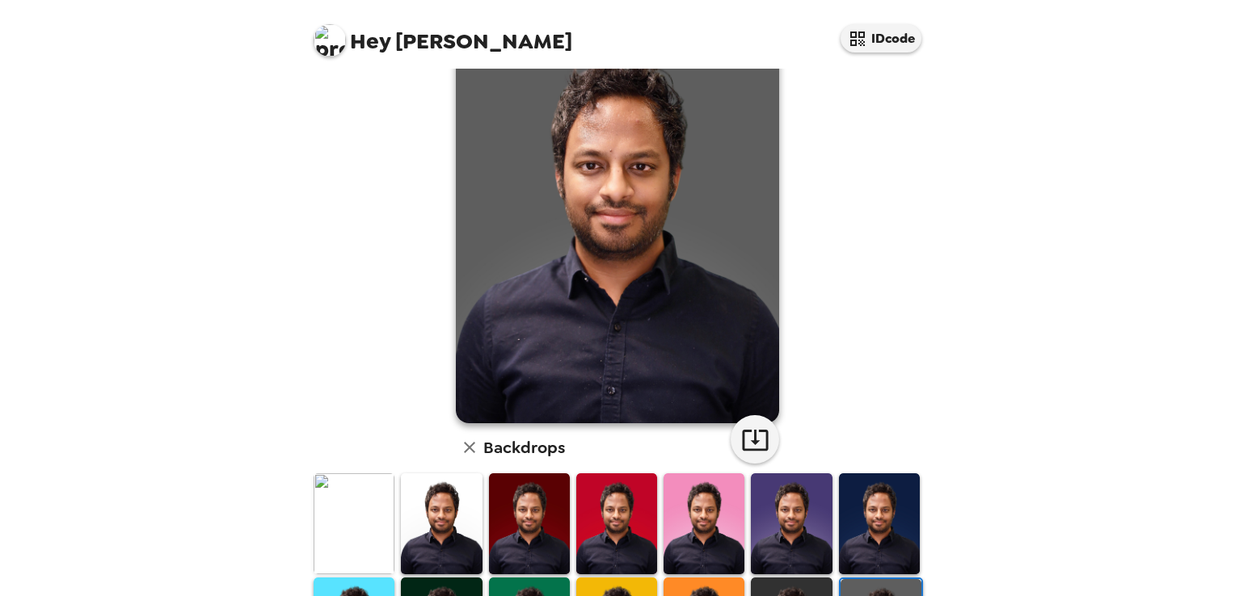
scroll to position [220, 0]
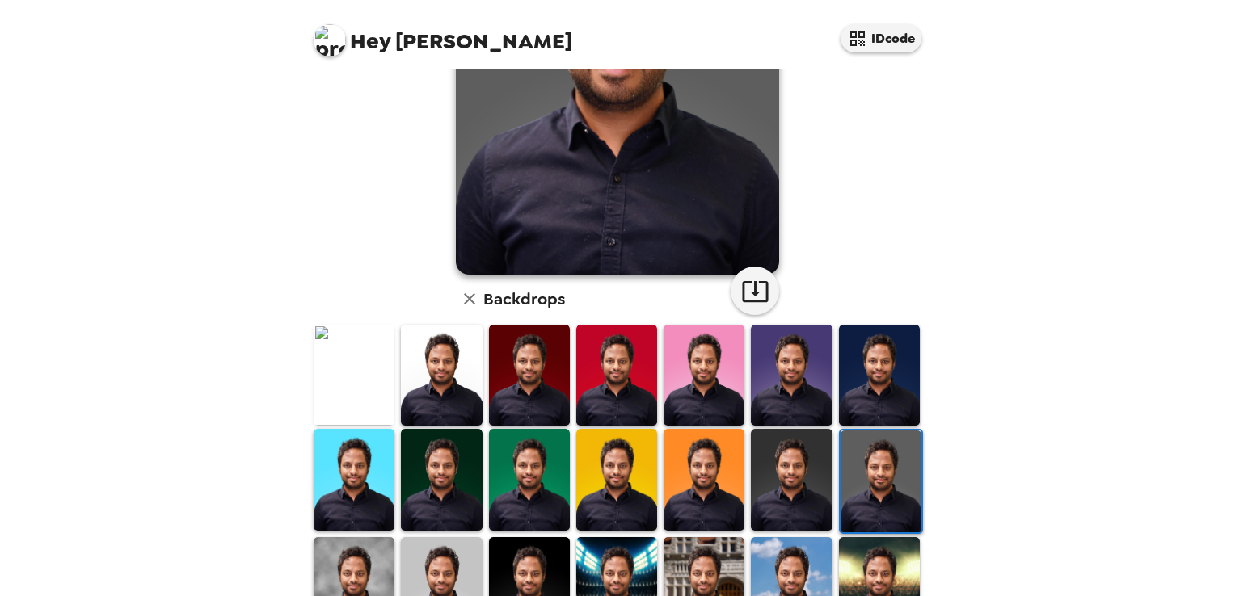
click at [786, 488] on img at bounding box center [791, 479] width 81 height 101
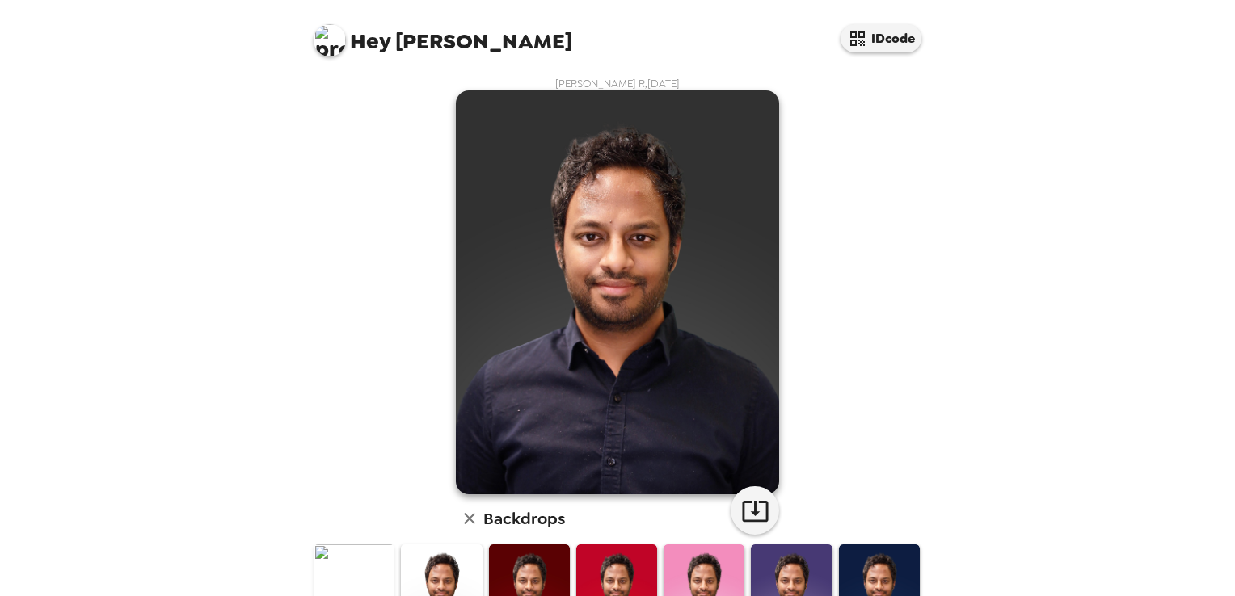
scroll to position [6, 0]
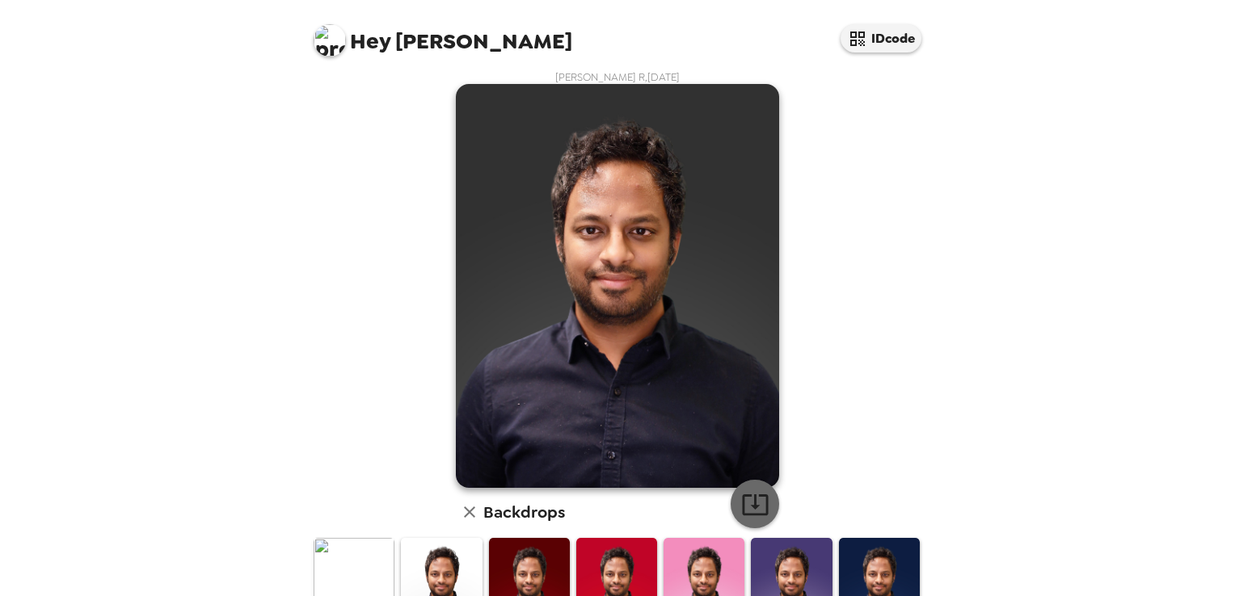
click at [746, 506] on icon "button" at bounding box center [755, 505] width 26 height 21
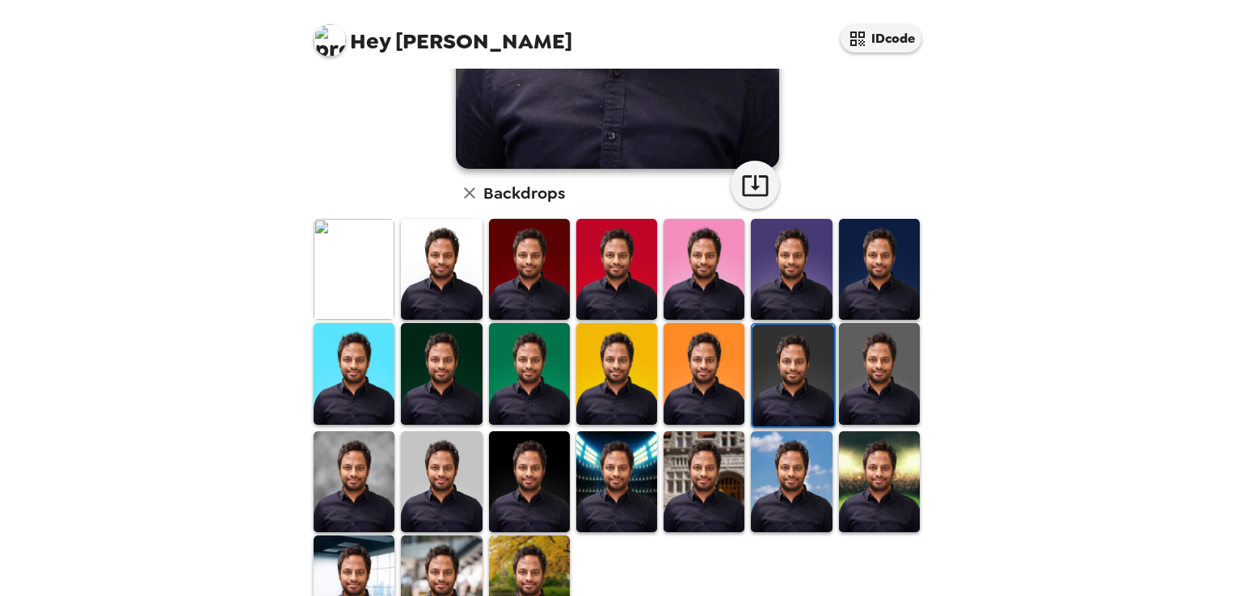
scroll to position [359, 0]
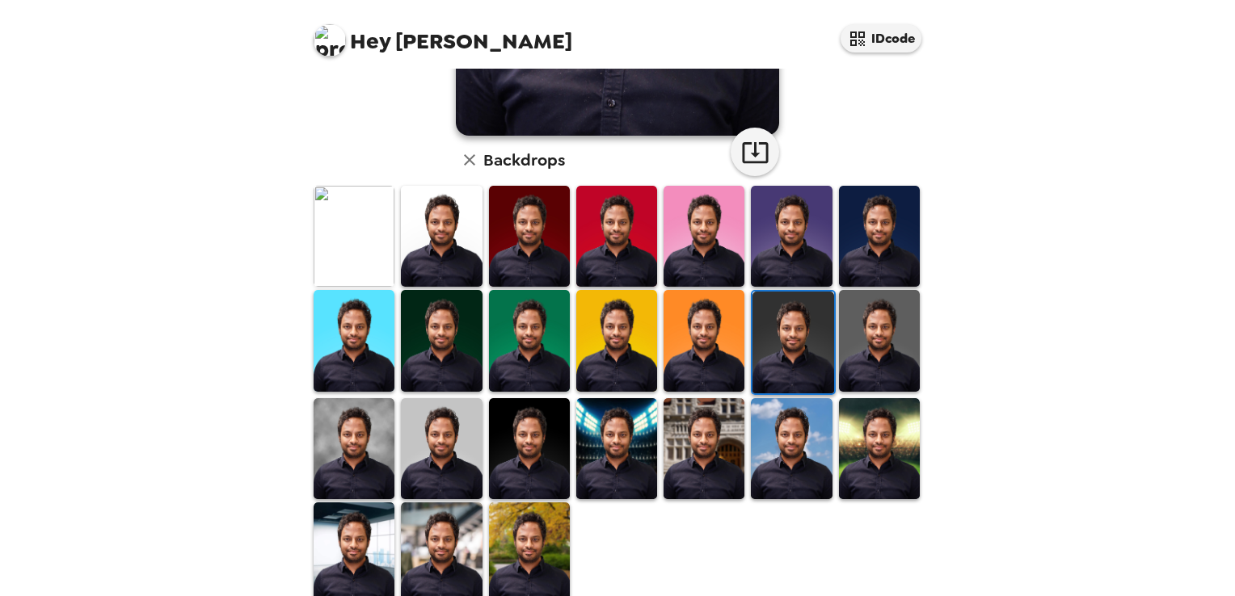
click at [351, 444] on img at bounding box center [354, 448] width 81 height 101
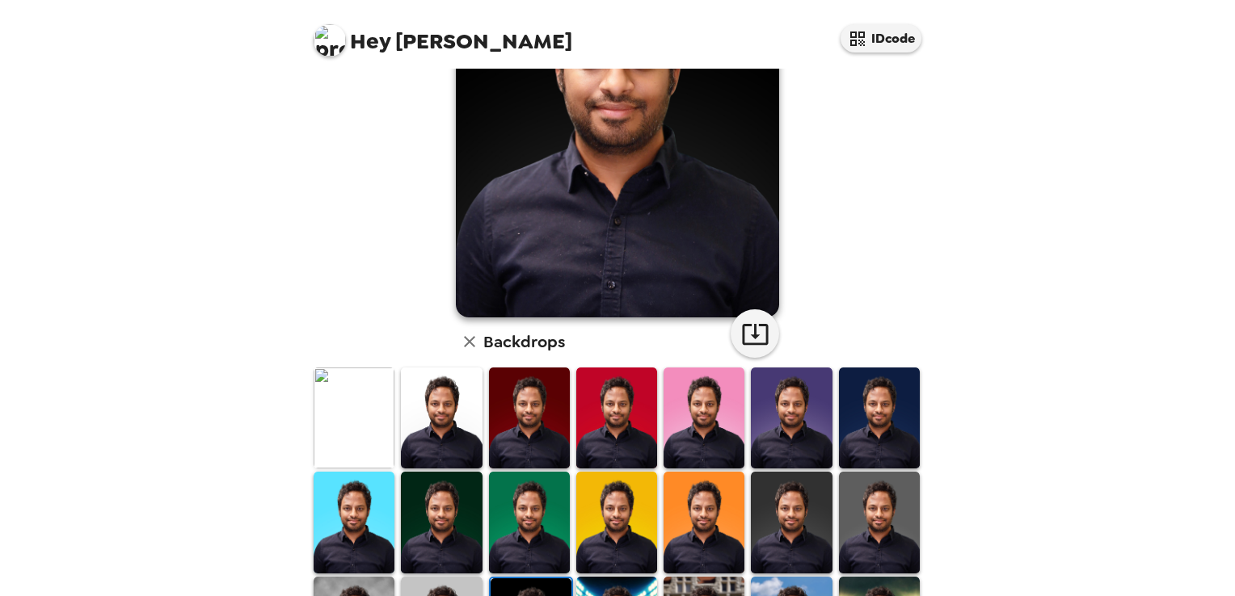
scroll to position [249, 0]
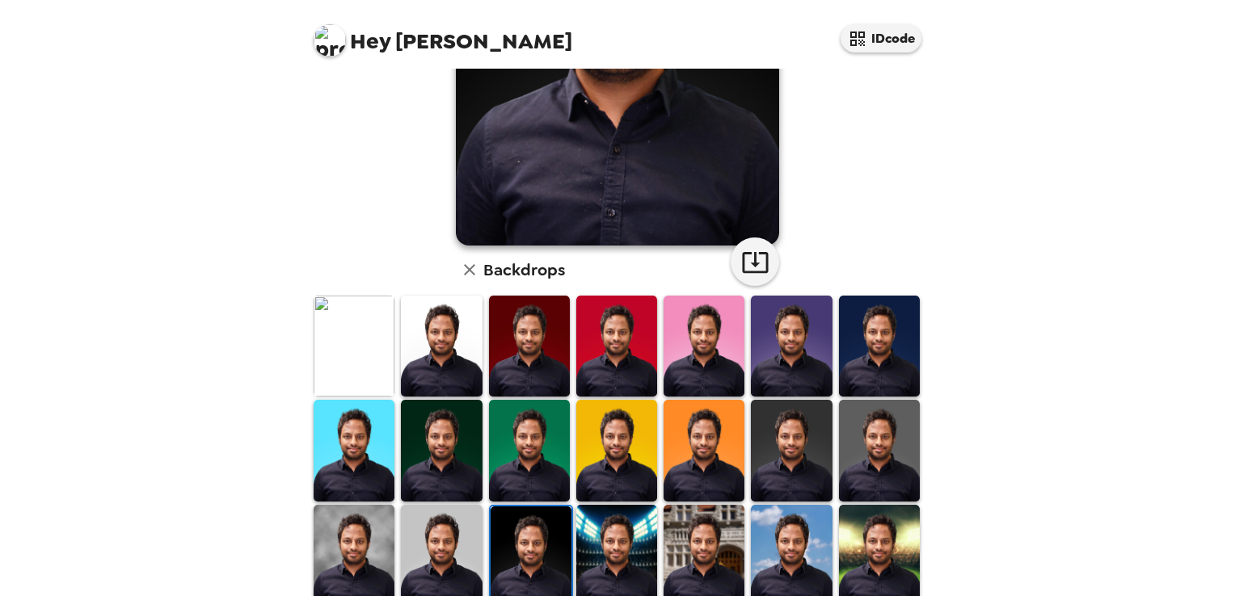
click at [427, 551] on img at bounding box center [441, 555] width 81 height 101
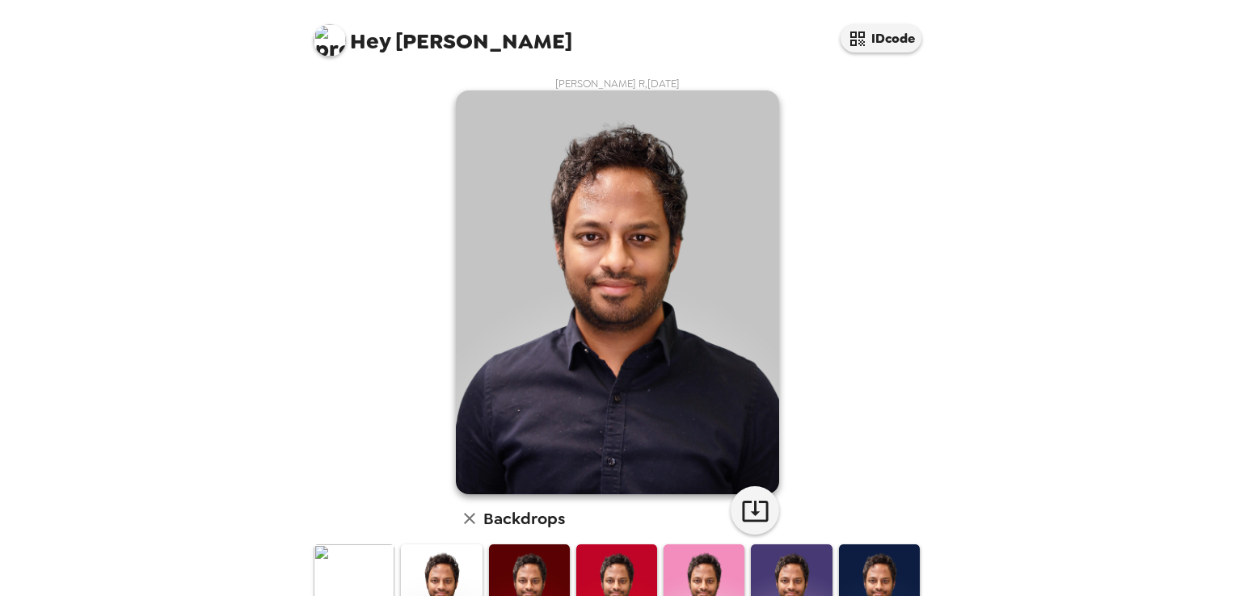
scroll to position [175, 0]
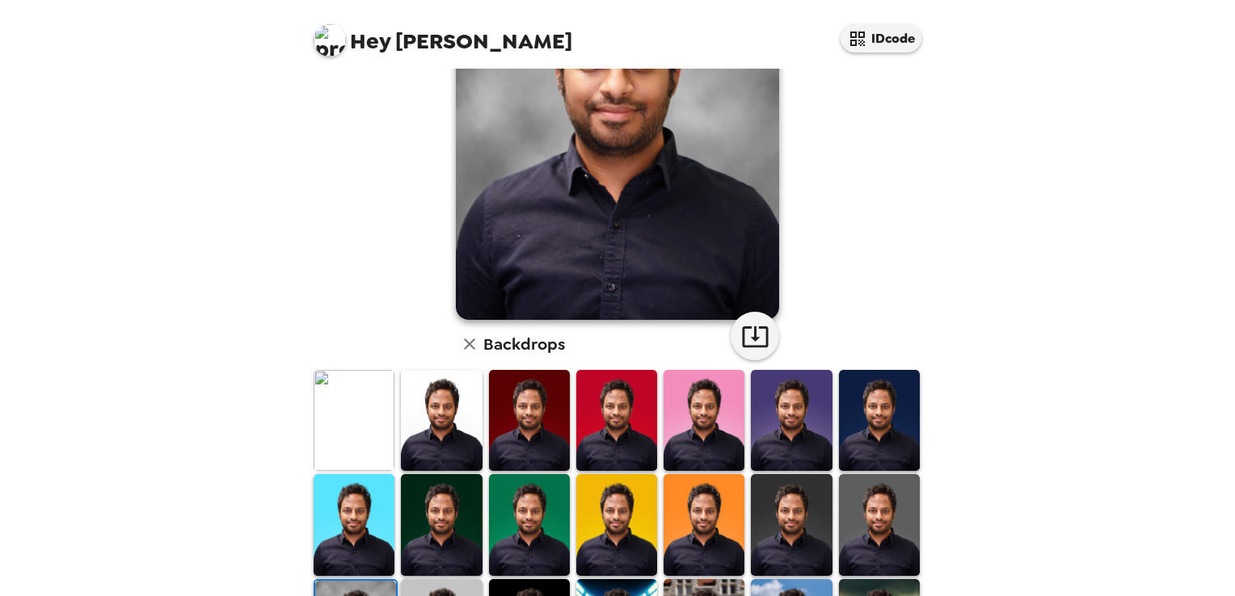
scroll to position [0, 0]
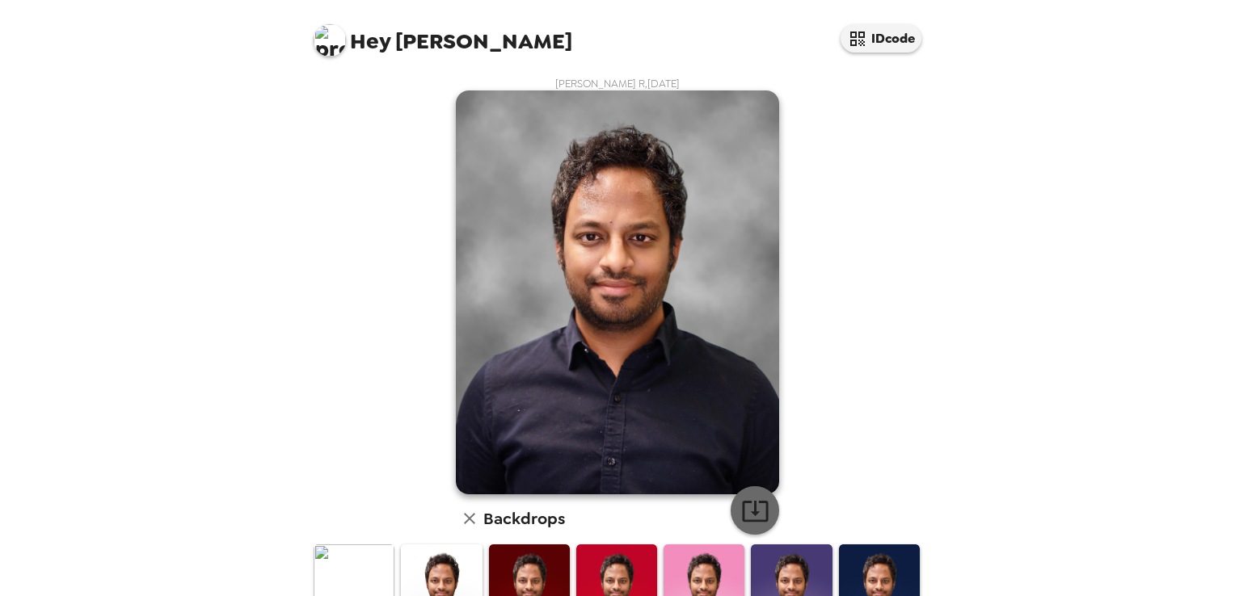
click at [747, 508] on icon "button" at bounding box center [755, 511] width 28 height 28
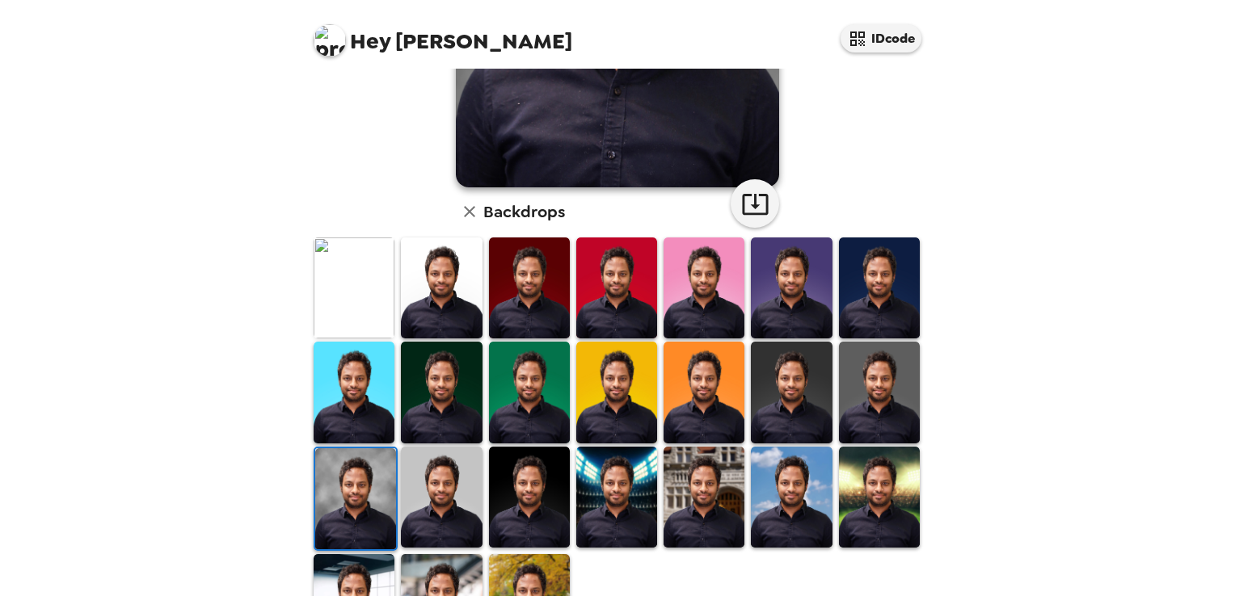
scroll to position [382, 0]
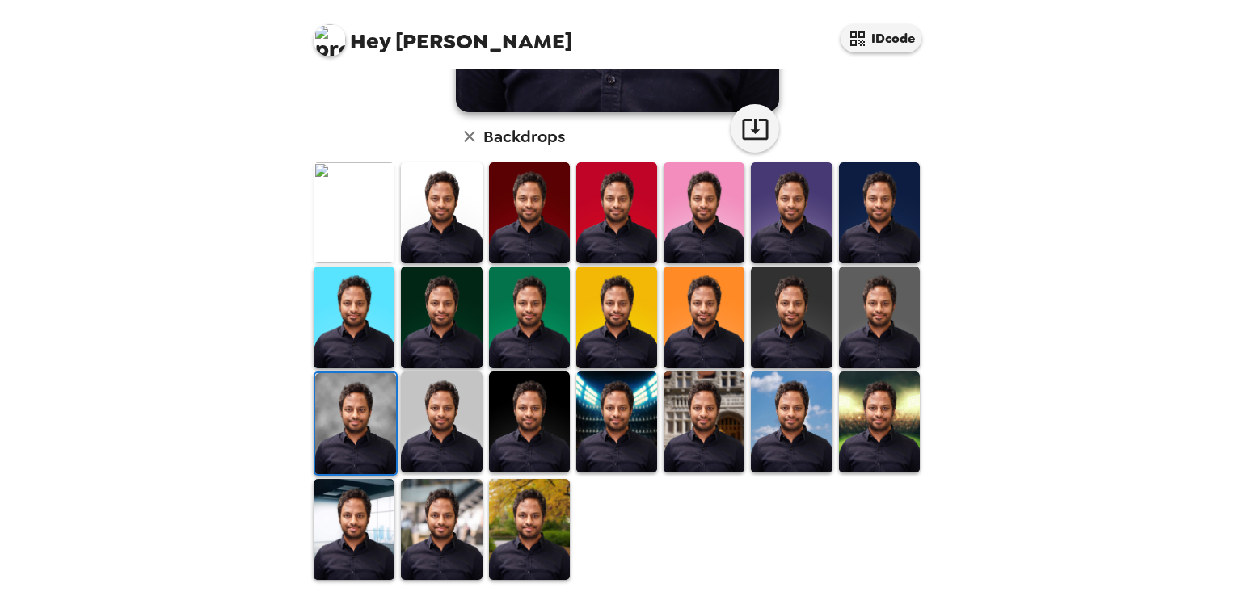
click at [350, 535] on img at bounding box center [354, 529] width 81 height 101
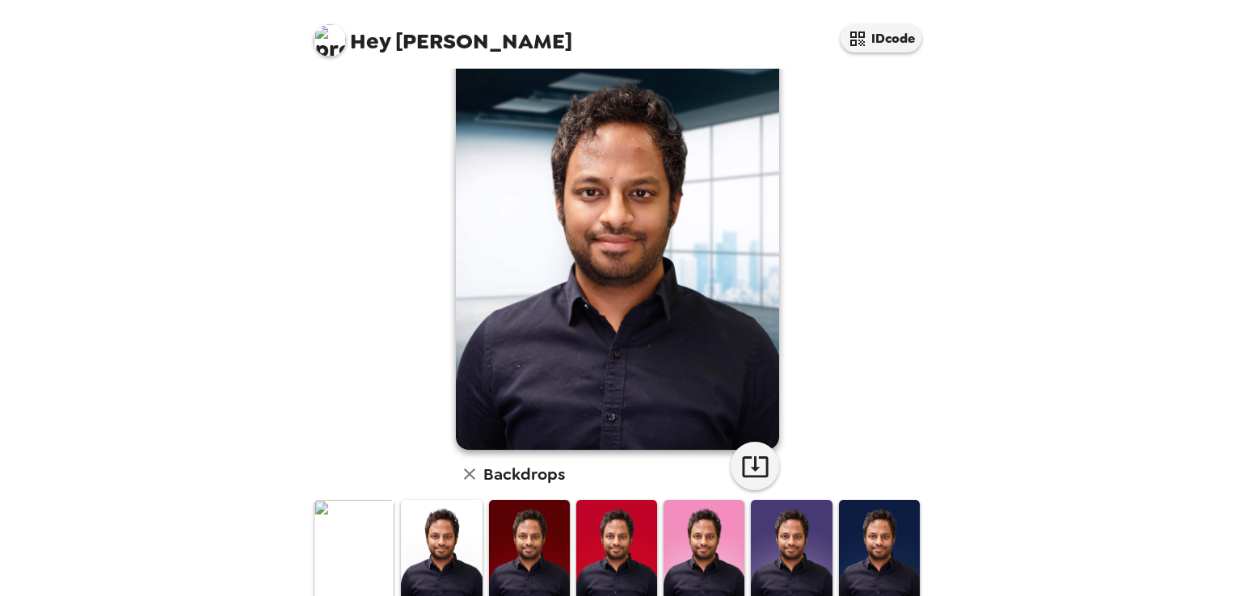
scroll to position [45, 0]
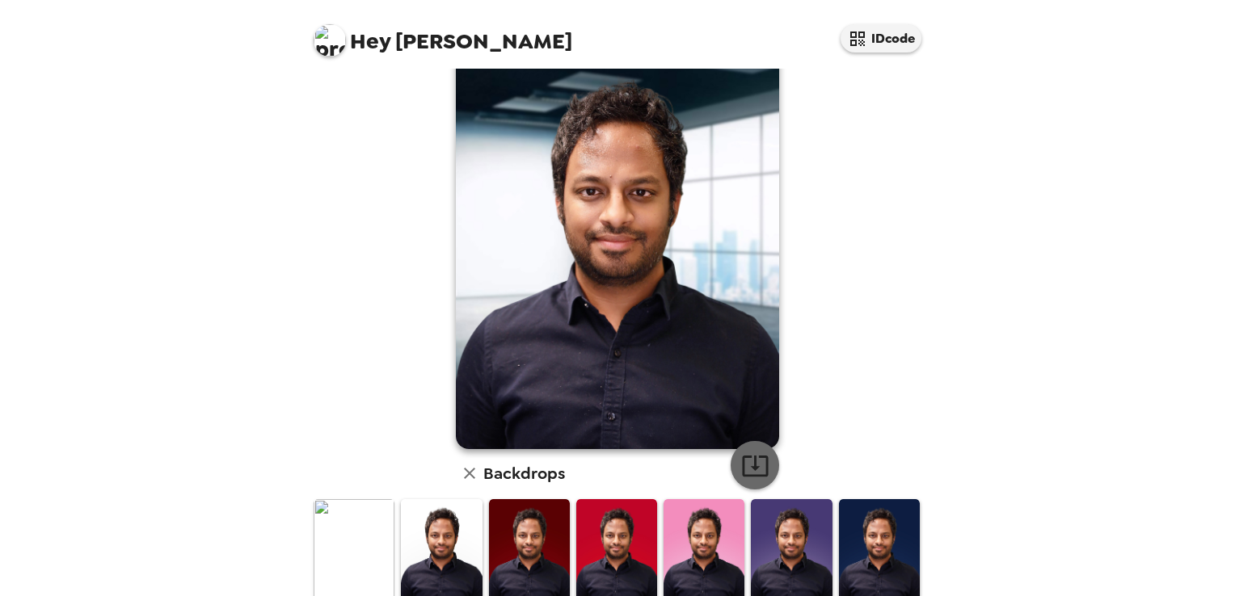
click at [746, 464] on icon "button" at bounding box center [755, 466] width 28 height 28
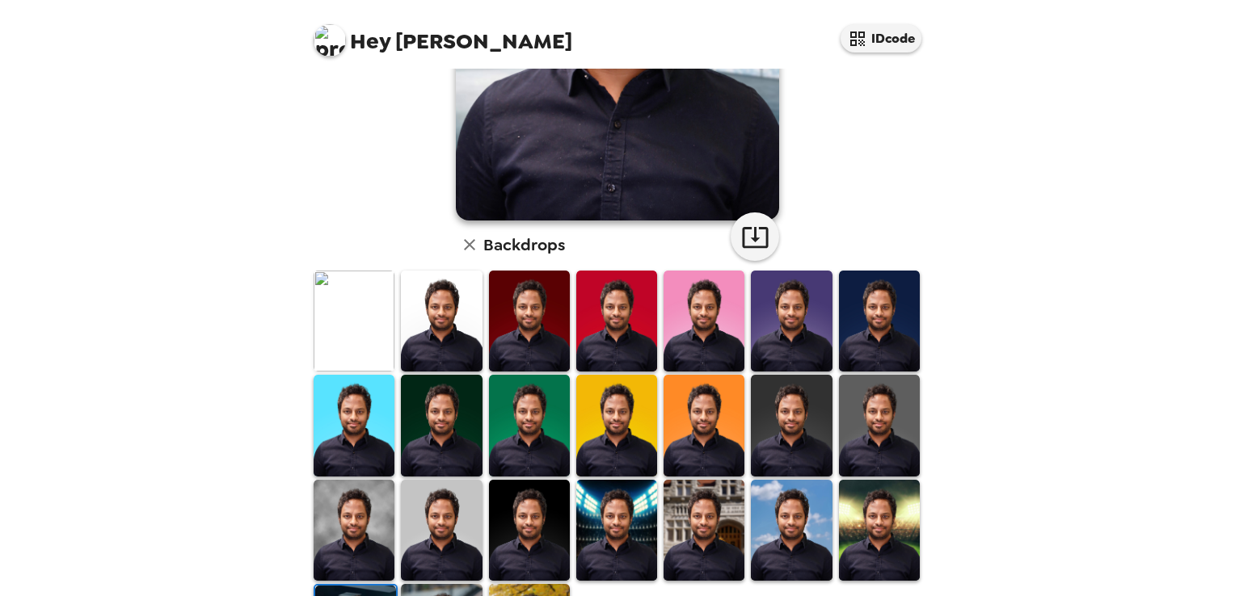
scroll to position [382, 0]
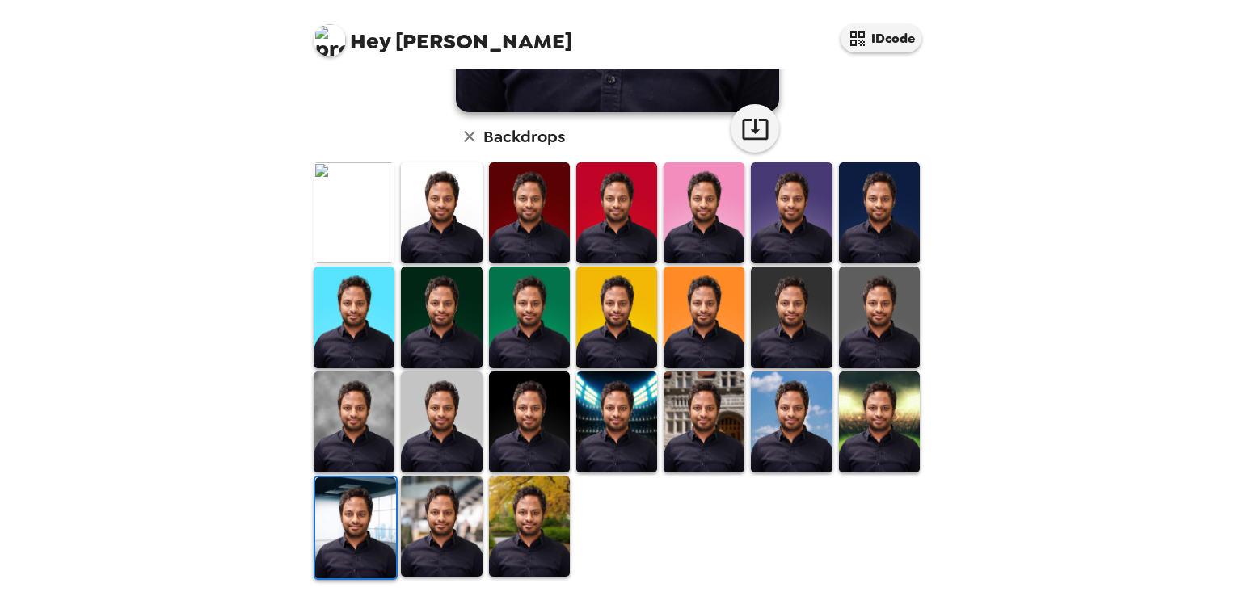
click at [544, 545] on img at bounding box center [529, 526] width 81 height 101
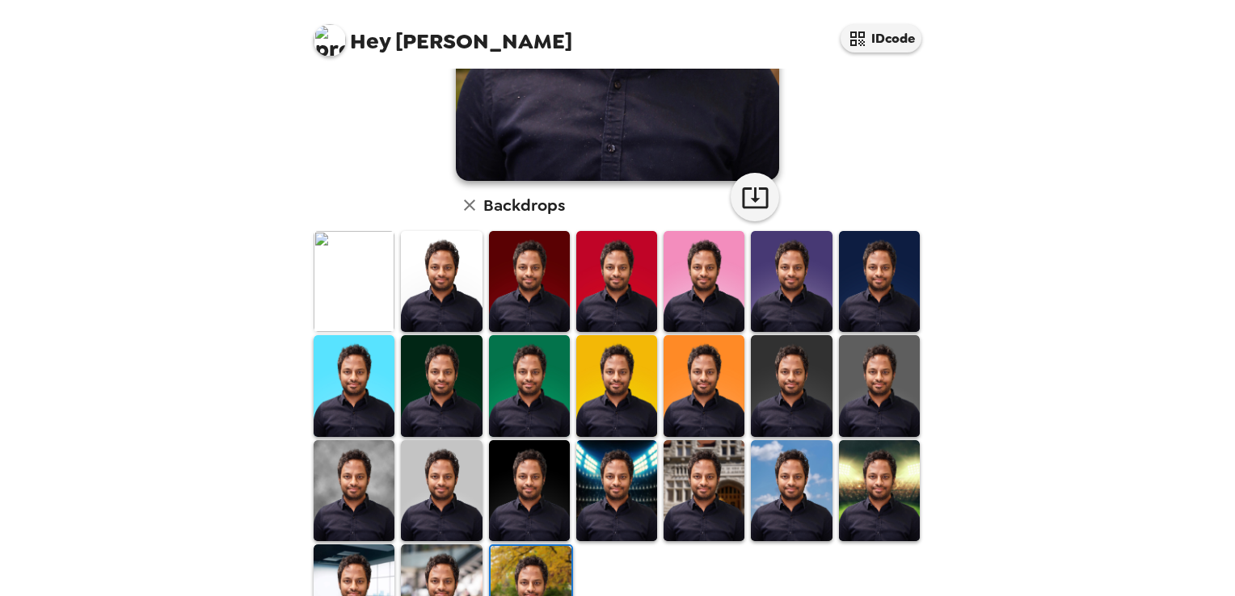
scroll to position [315, 0]
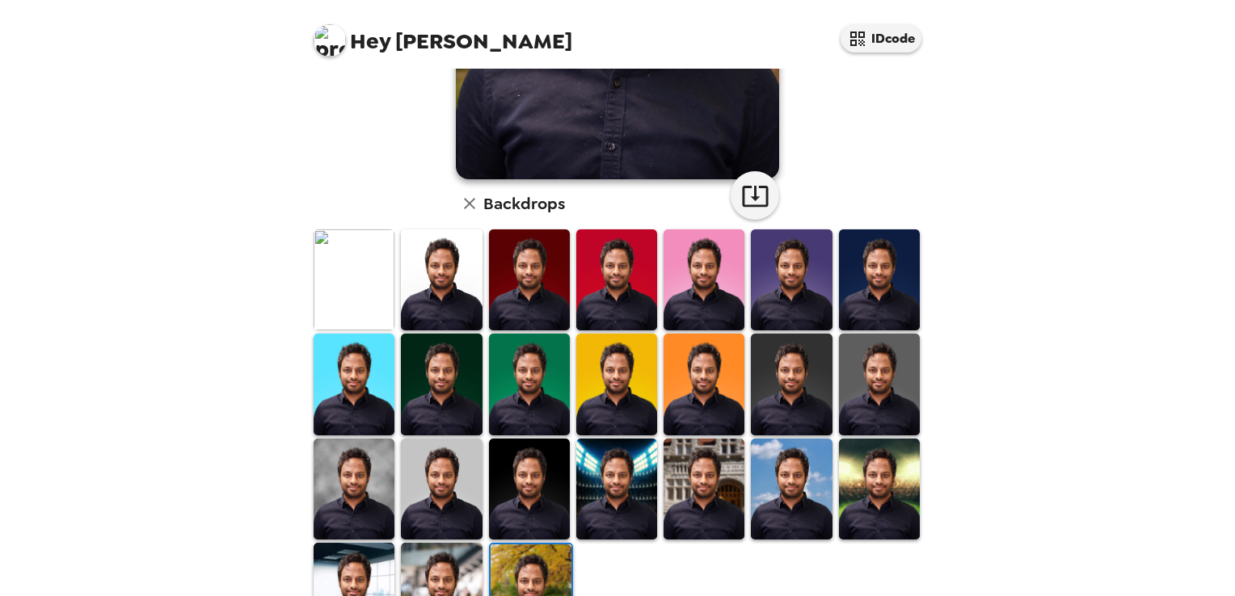
click at [532, 310] on img at bounding box center [529, 280] width 81 height 101
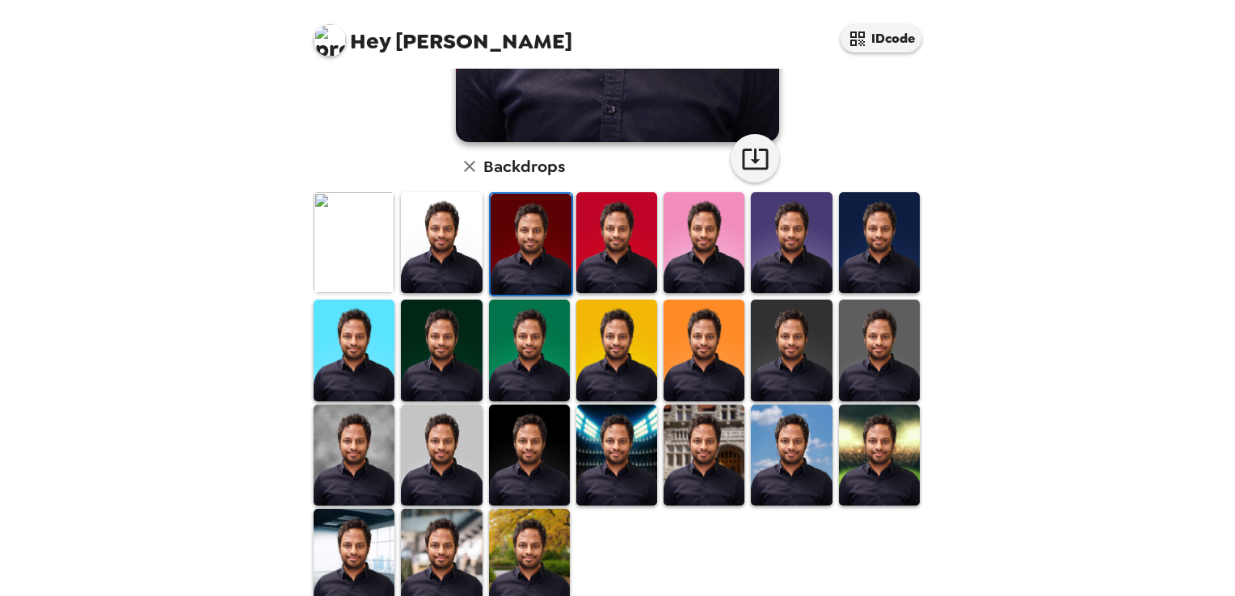
scroll to position [382, 0]
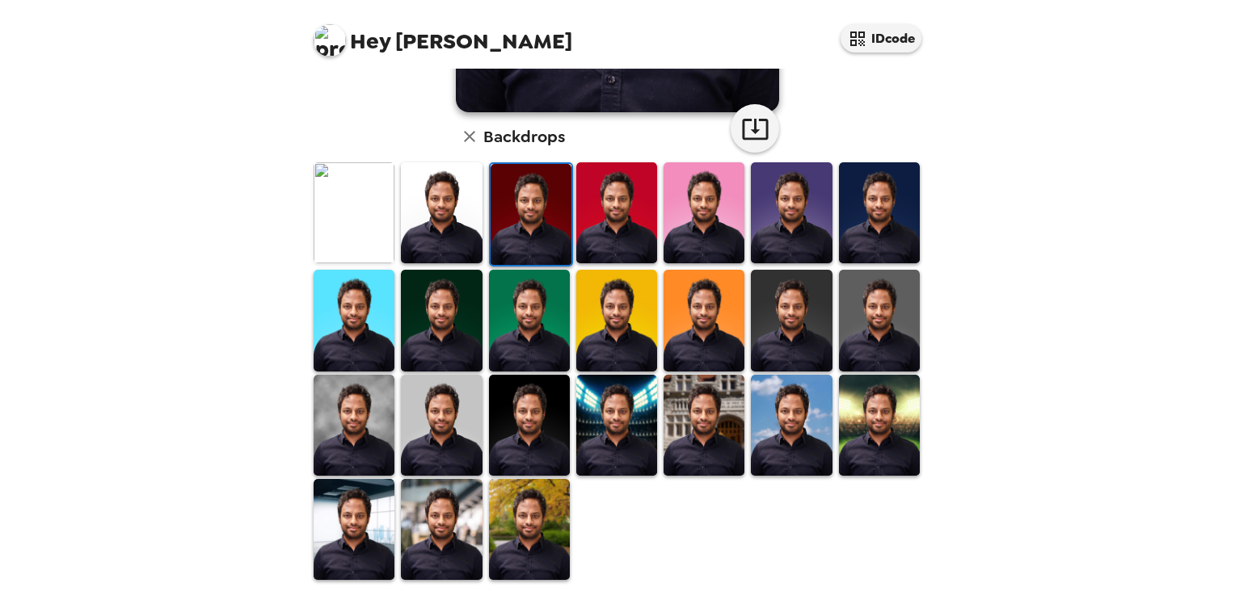
click at [428, 214] on img at bounding box center [441, 212] width 81 height 101
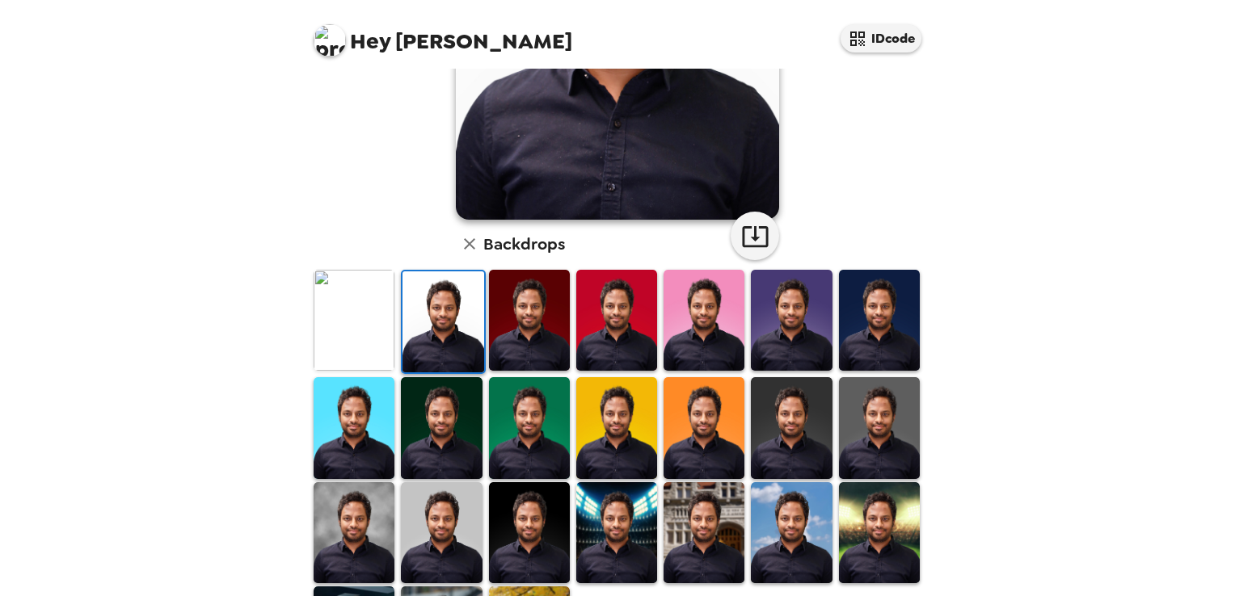
scroll to position [305, 0]
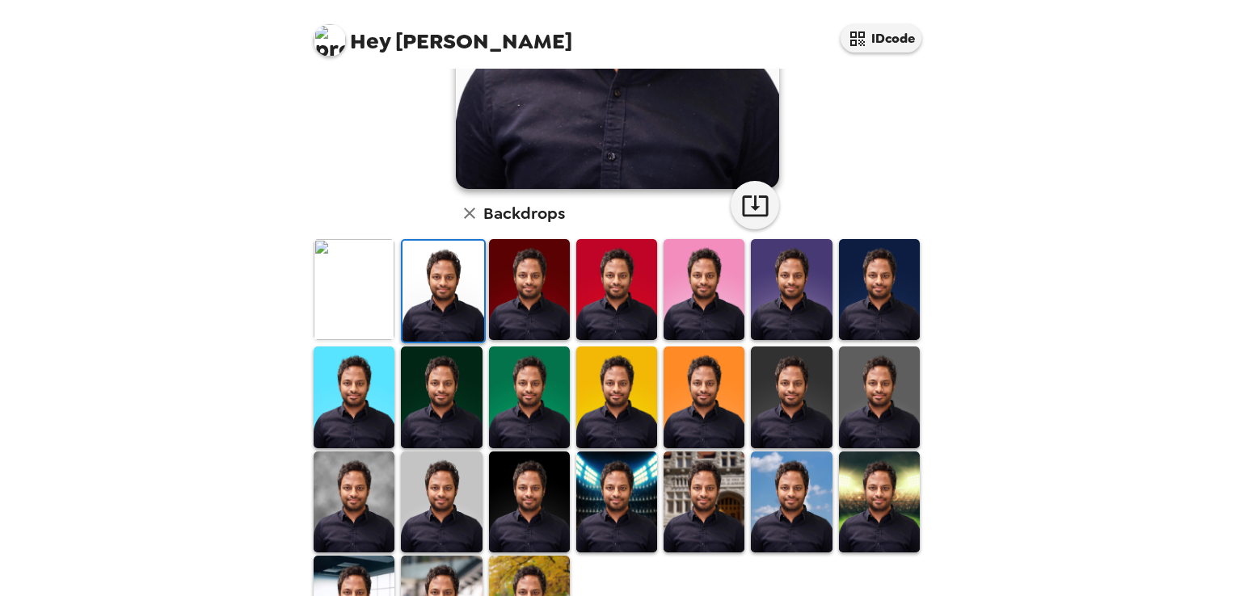
click at [347, 554] on div at bounding box center [353, 606] width 87 height 104
click at [350, 556] on img at bounding box center [354, 606] width 81 height 101
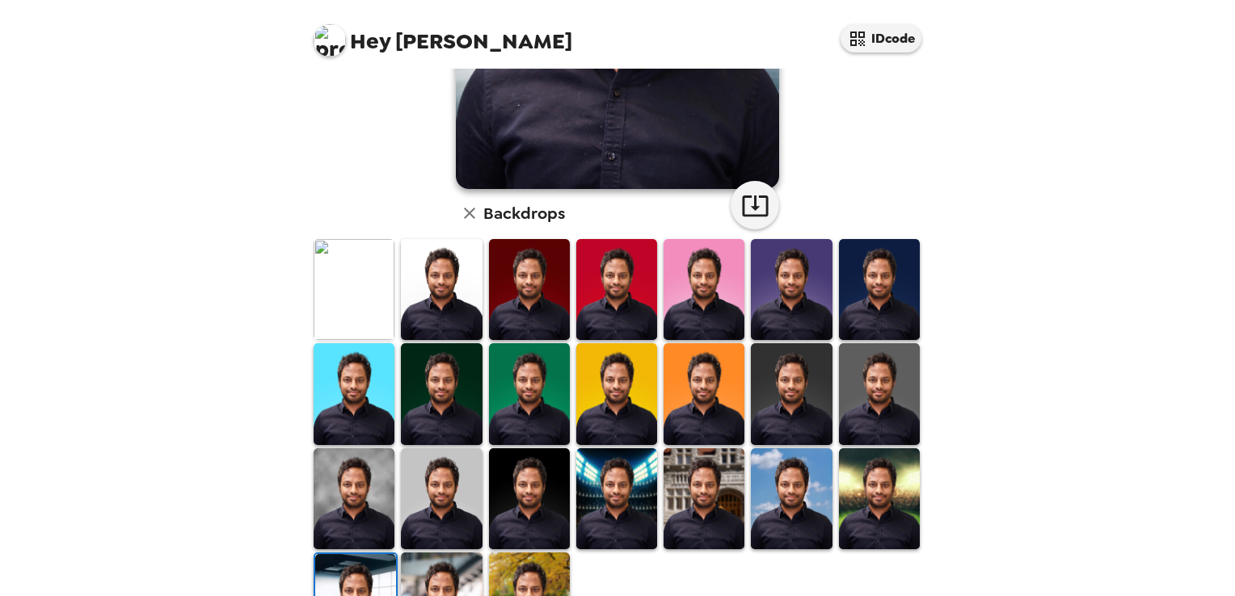
scroll to position [0, 0]
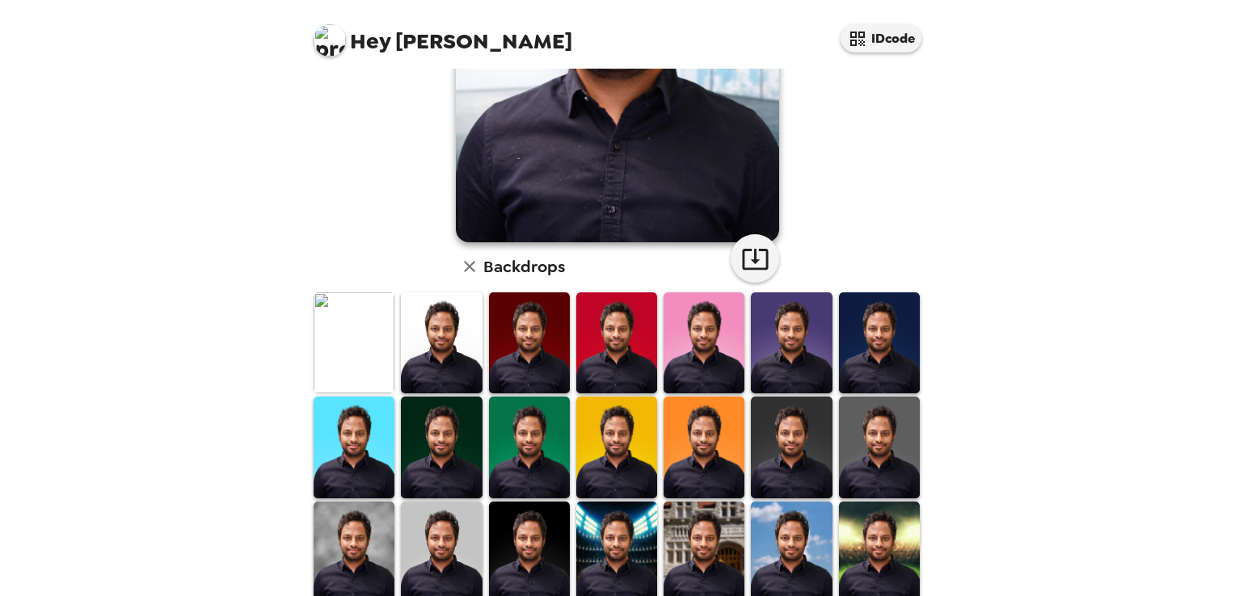
scroll to position [252, 0]
click at [352, 369] on img at bounding box center [354, 343] width 81 height 101
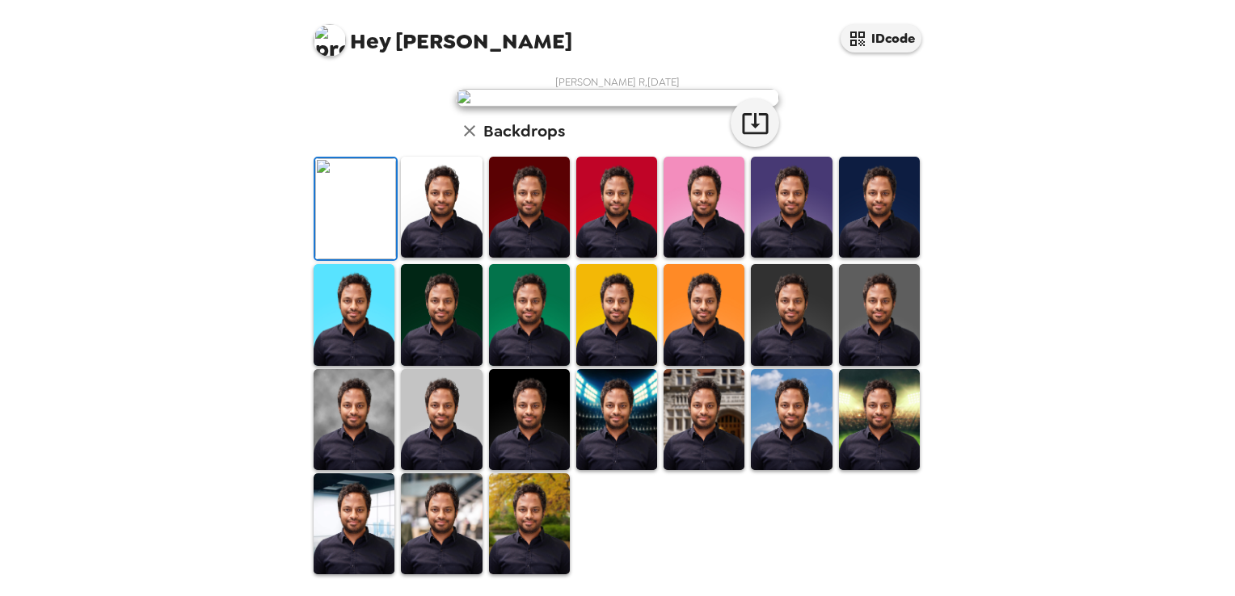
scroll to position [0, 0]
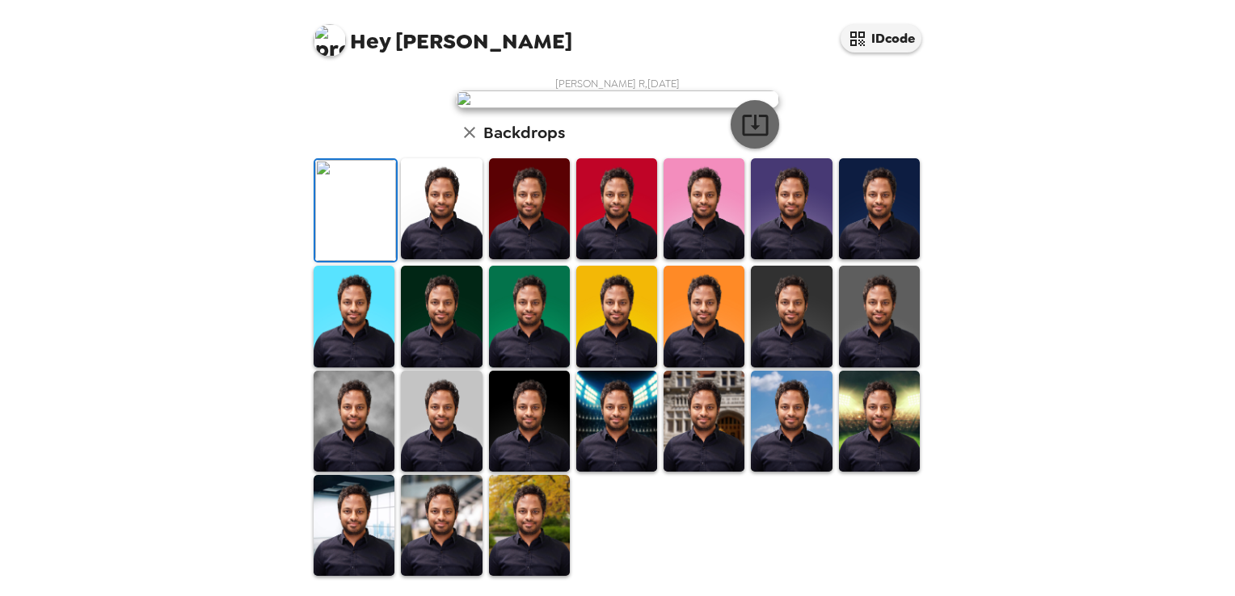
click at [755, 139] on icon "button" at bounding box center [755, 125] width 28 height 28
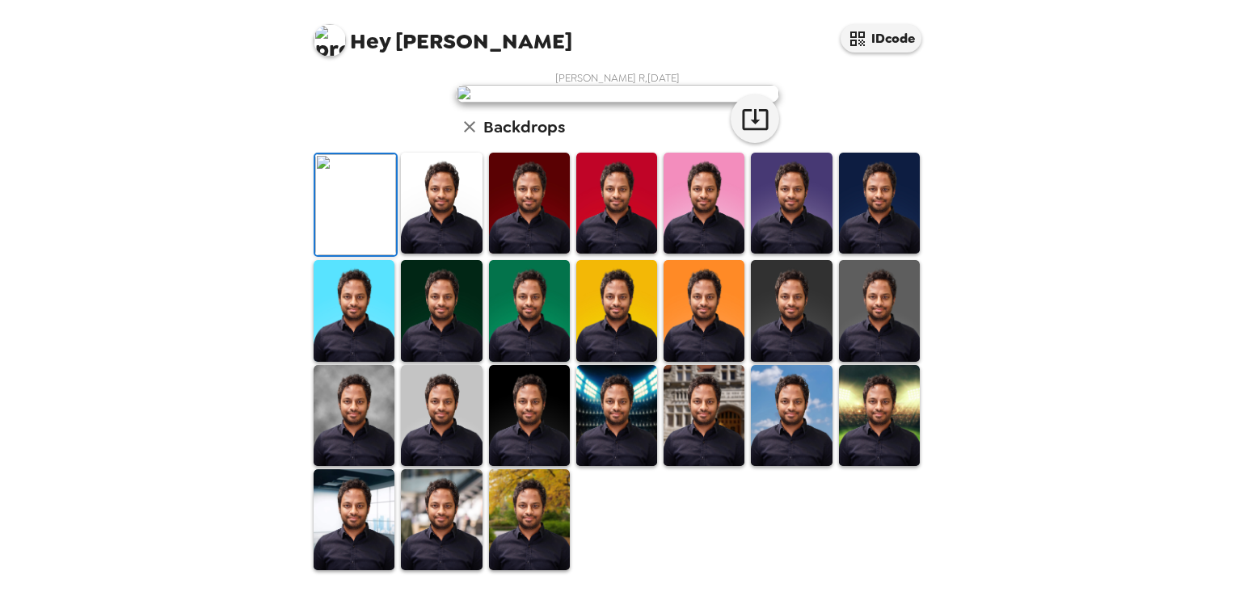
scroll to position [139, 0]
click at [857, 361] on img at bounding box center [879, 310] width 81 height 101
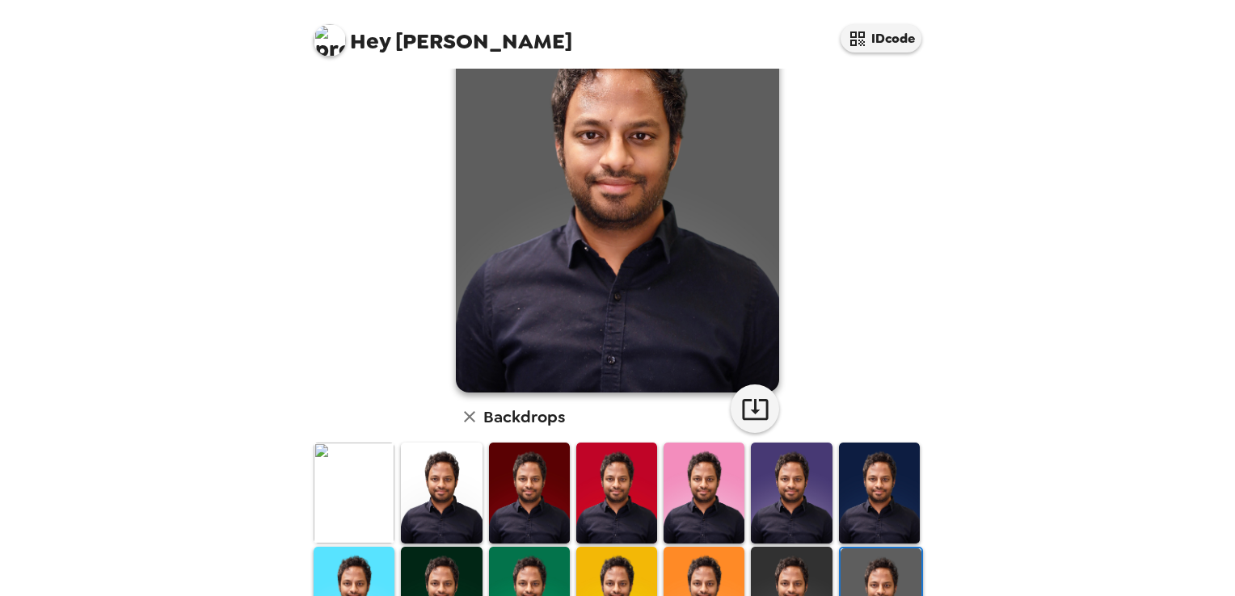
scroll to position [122, 0]
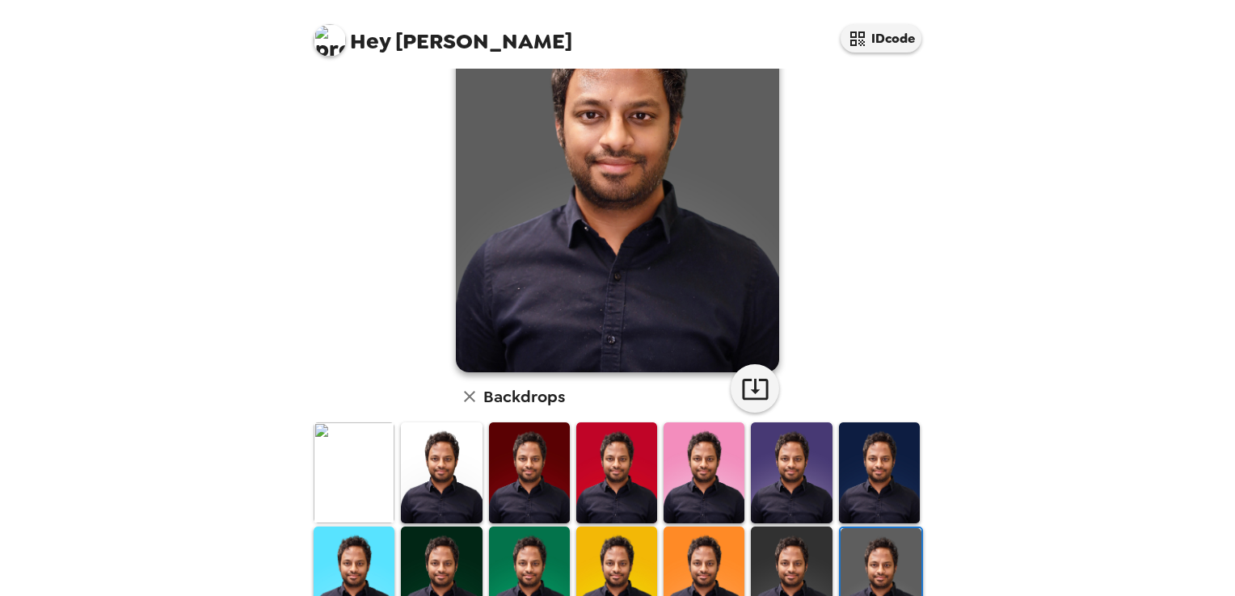
click at [786, 538] on img at bounding box center [791, 577] width 81 height 101
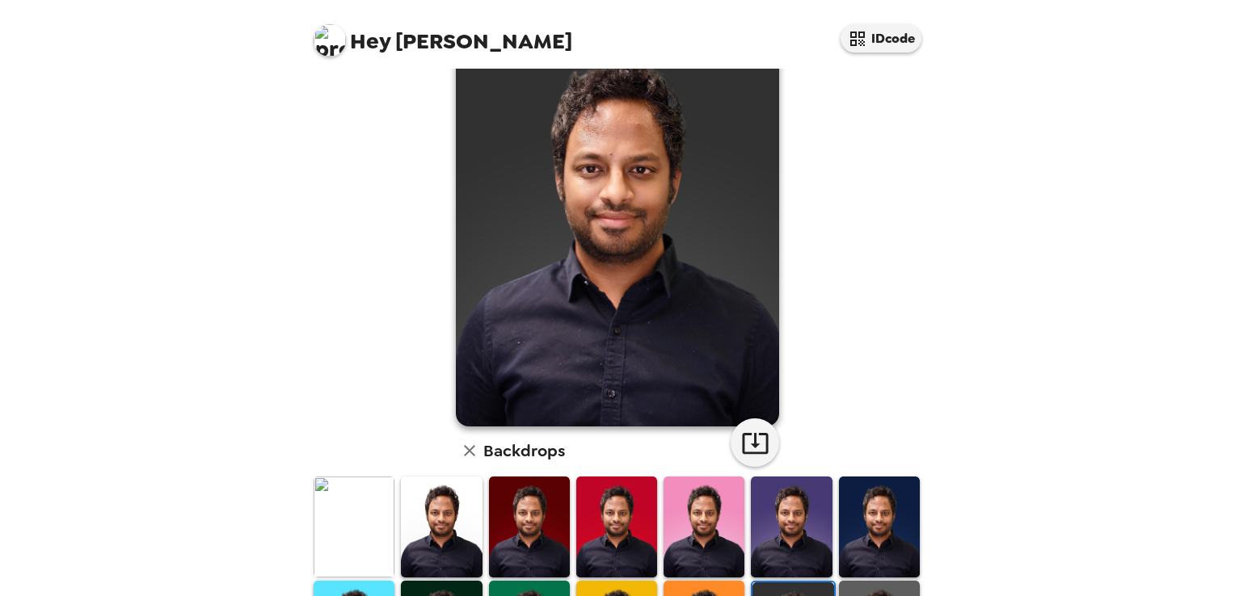
scroll to position [80, 0]
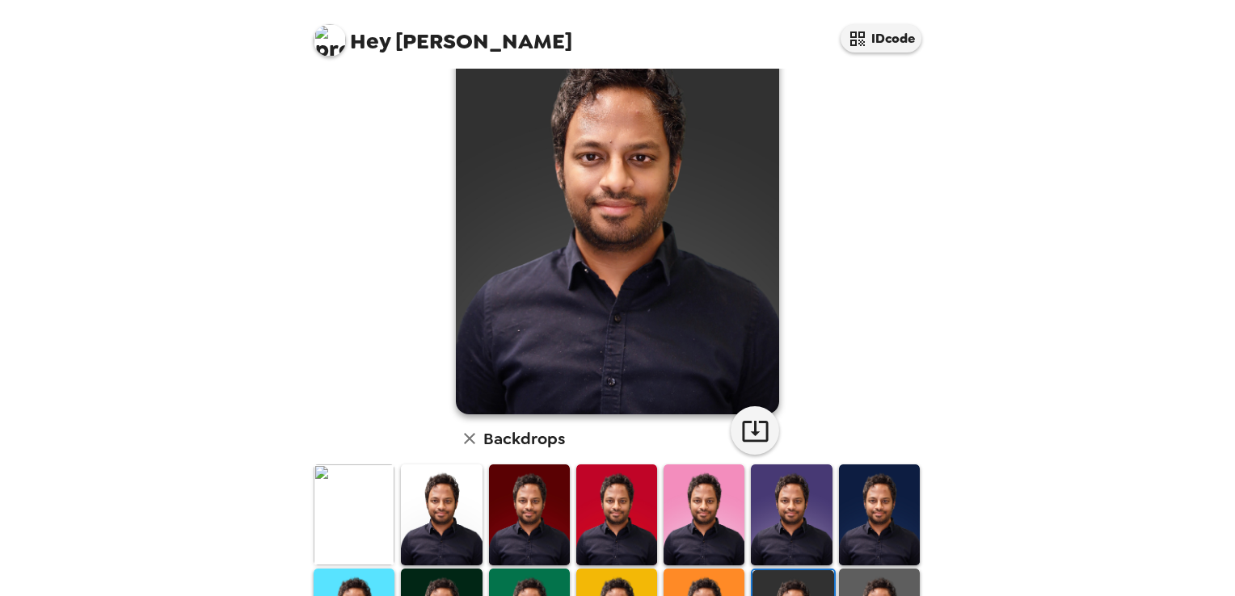
click at [786, 506] on img at bounding box center [791, 515] width 81 height 101
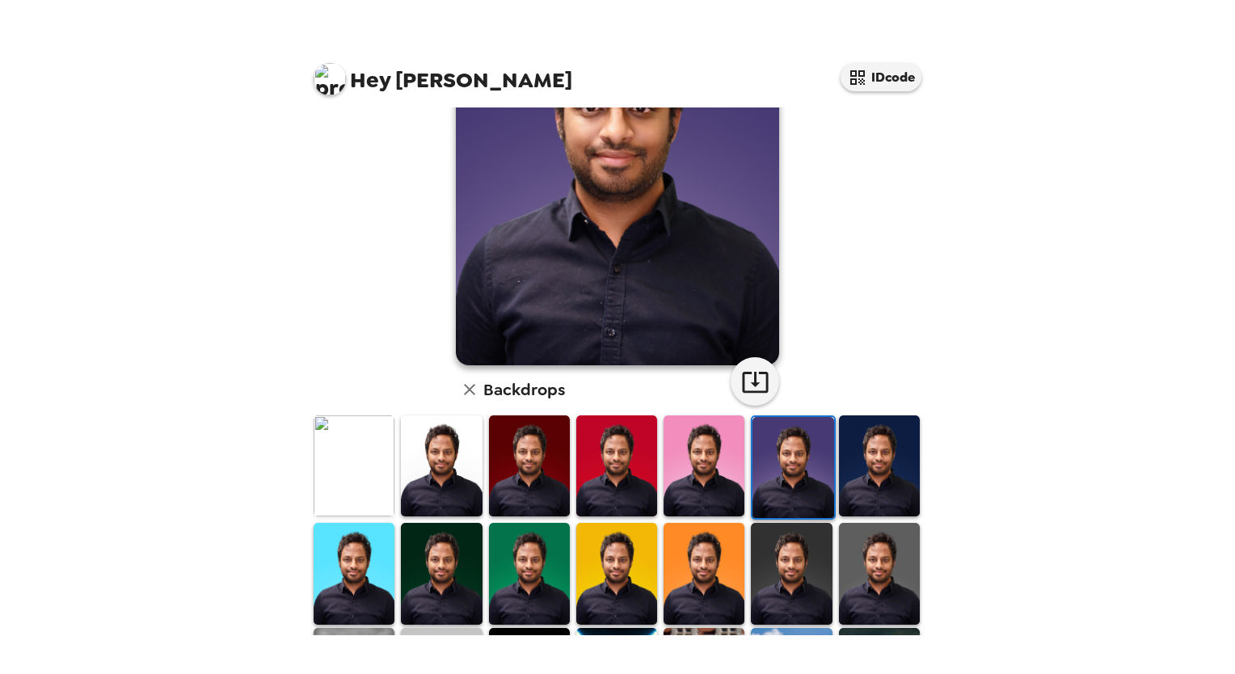
scroll to position [167, 0]
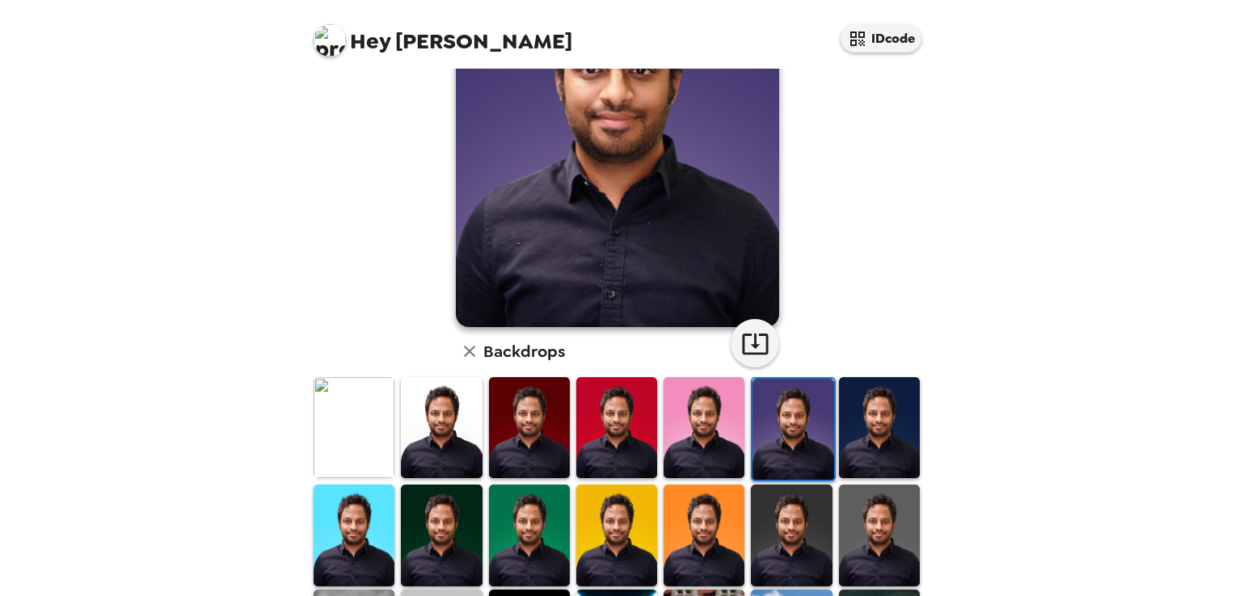
click at [879, 541] on img at bounding box center [879, 535] width 81 height 101
